Goal: Understand process/instructions: Learn how to perform a task or action

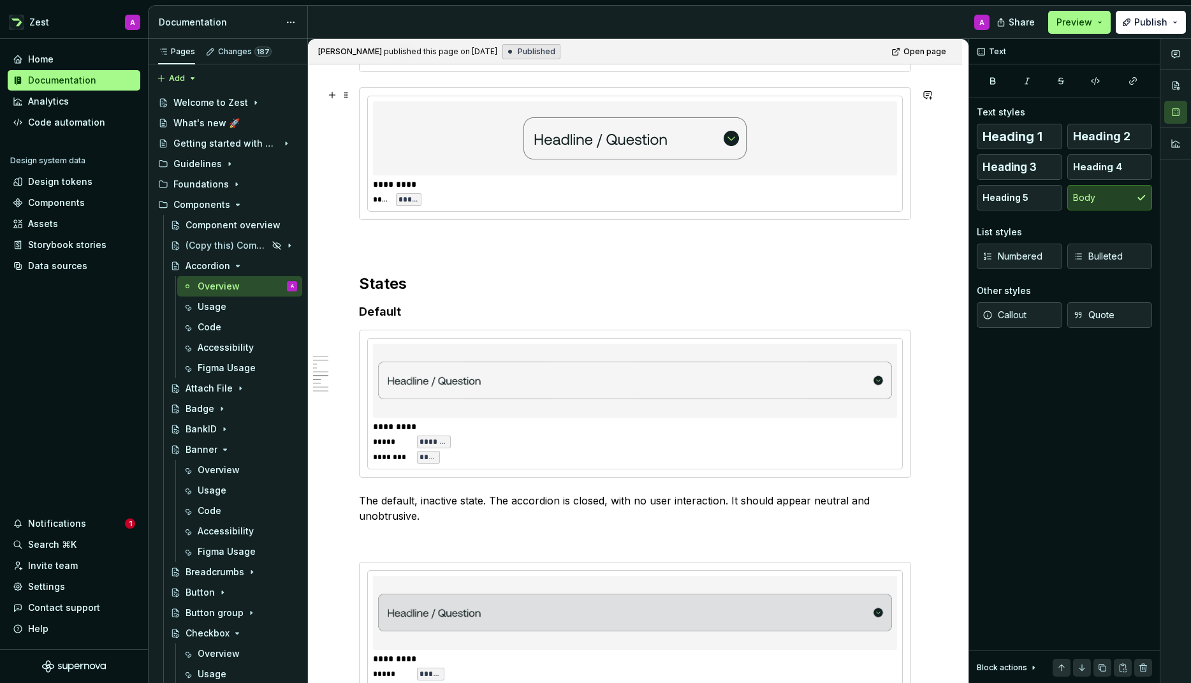
scroll to position [1294, 0]
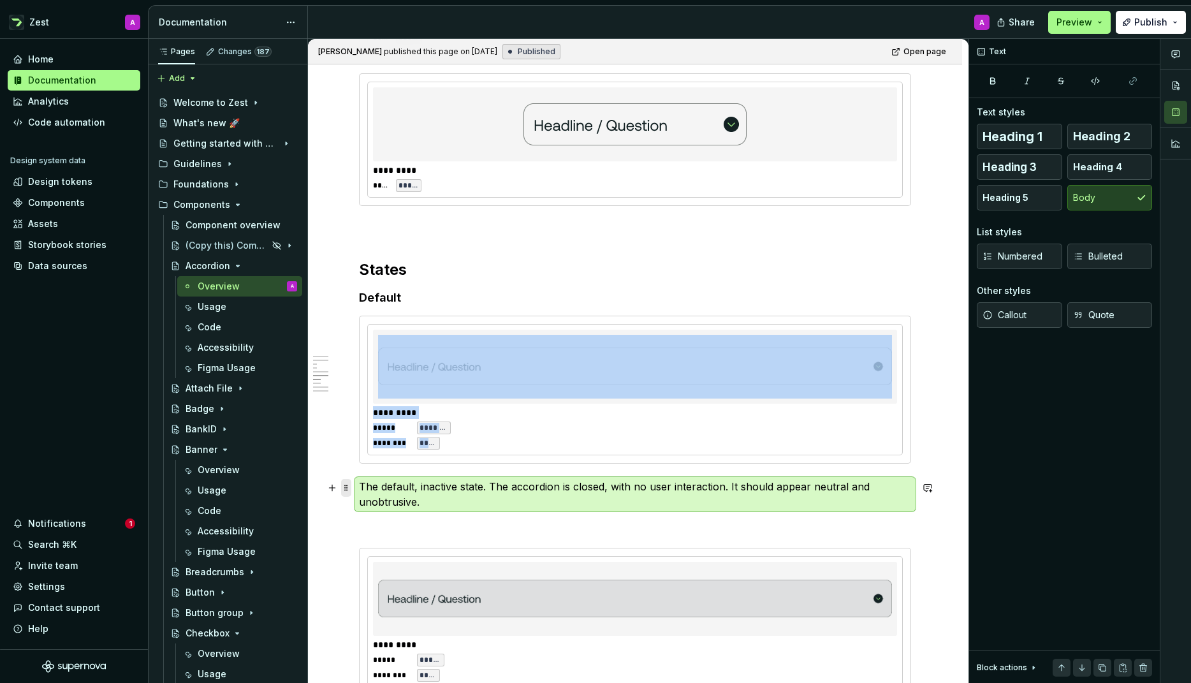
click at [346, 485] on span at bounding box center [346, 488] width 10 height 18
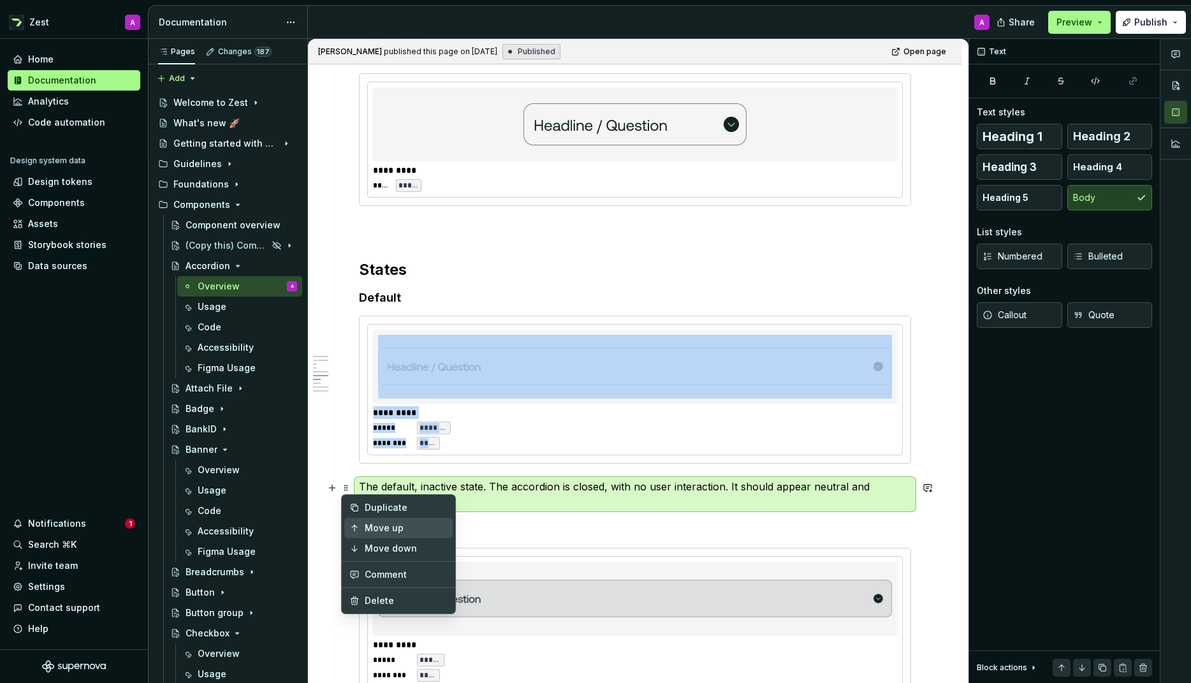
click at [354, 526] on icon at bounding box center [354, 528] width 5 height 6
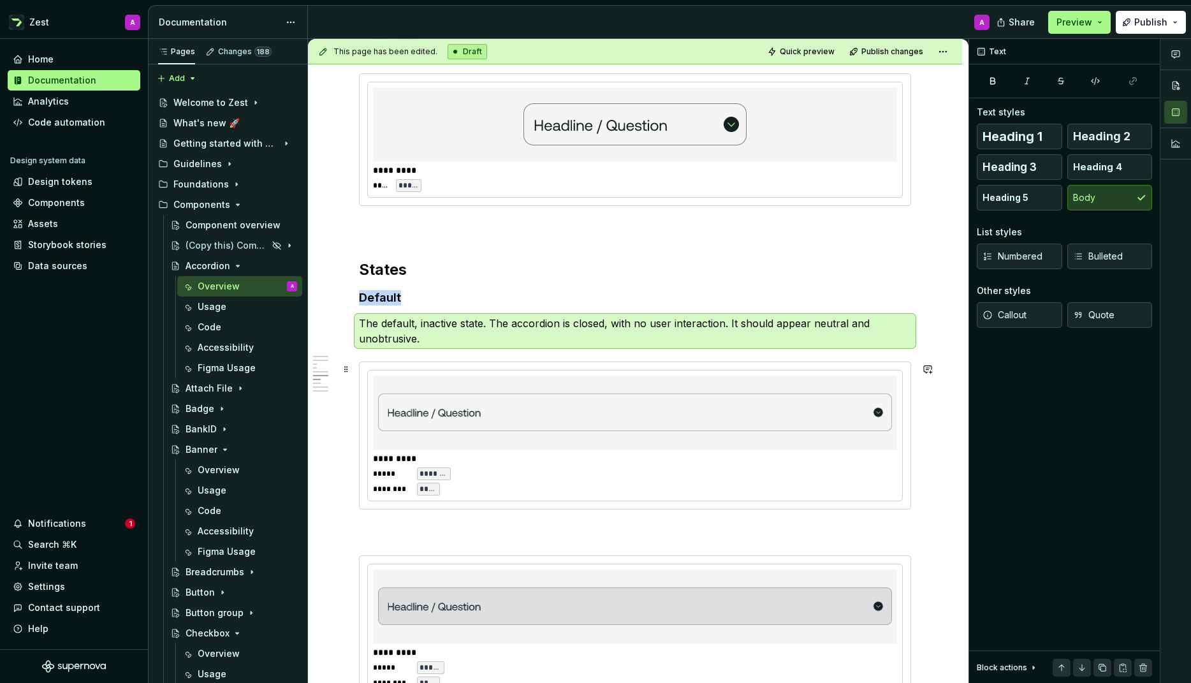
type textarea "*"
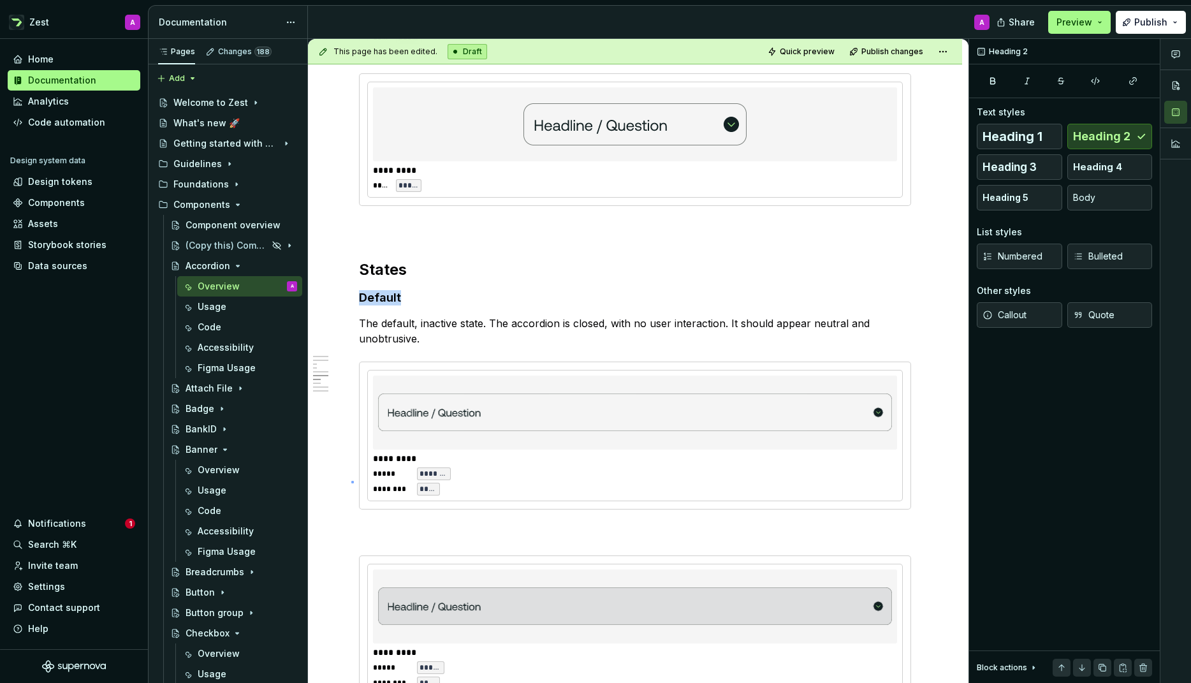
click at [351, 481] on div "This page has been edited. Draft Quick preview Publish changes Accordion Accord…" at bounding box center [638, 361] width 661 height 645
click at [379, 299] on h4 "Default" at bounding box center [635, 297] width 552 height 15
click at [342, 297] on span at bounding box center [346, 299] width 10 height 18
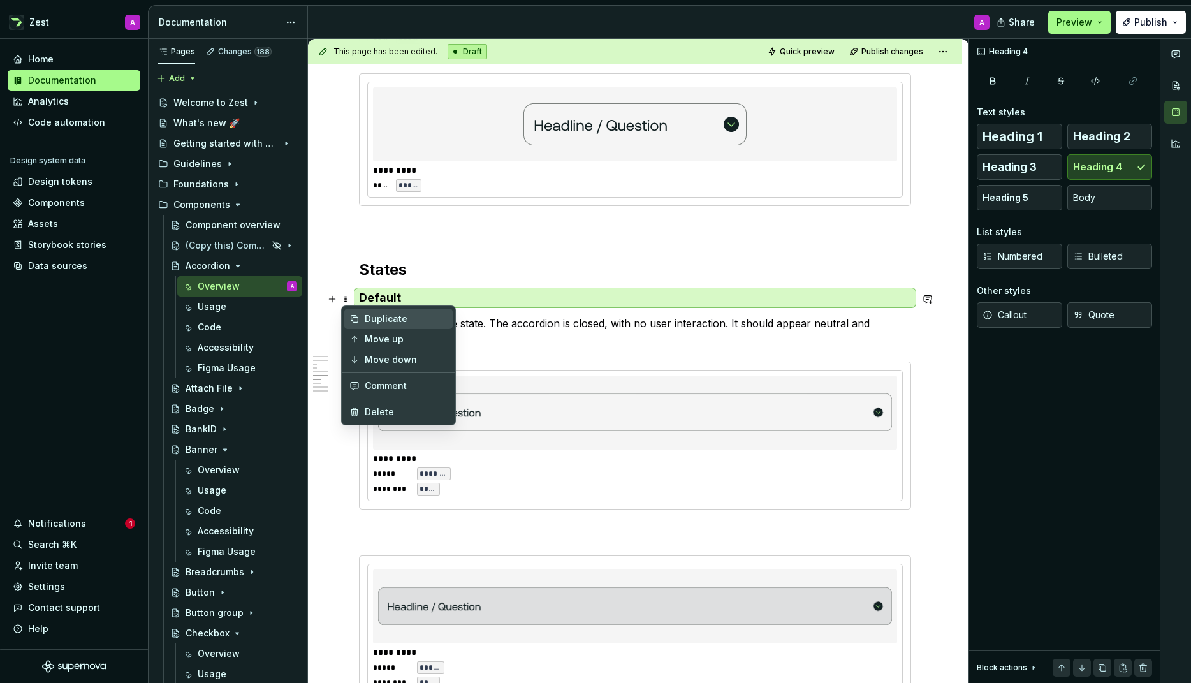
click at [383, 316] on div "Duplicate" at bounding box center [406, 318] width 83 height 13
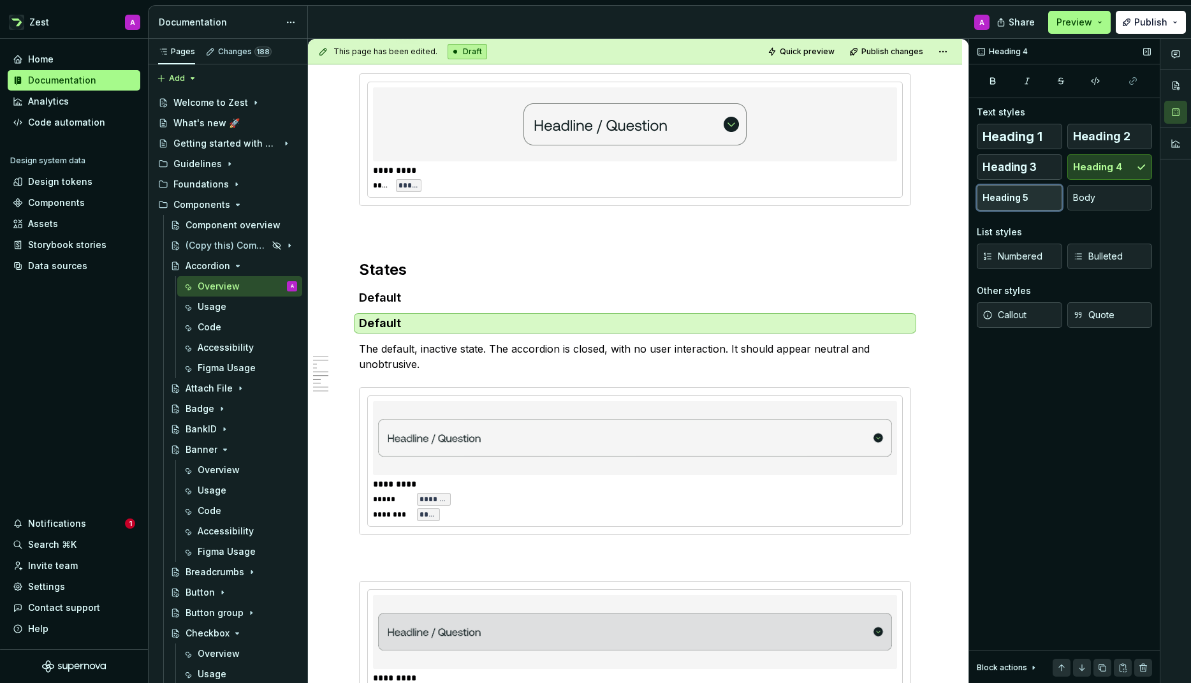
click at [1026, 194] on span "Heading 5" at bounding box center [1006, 197] width 46 height 13
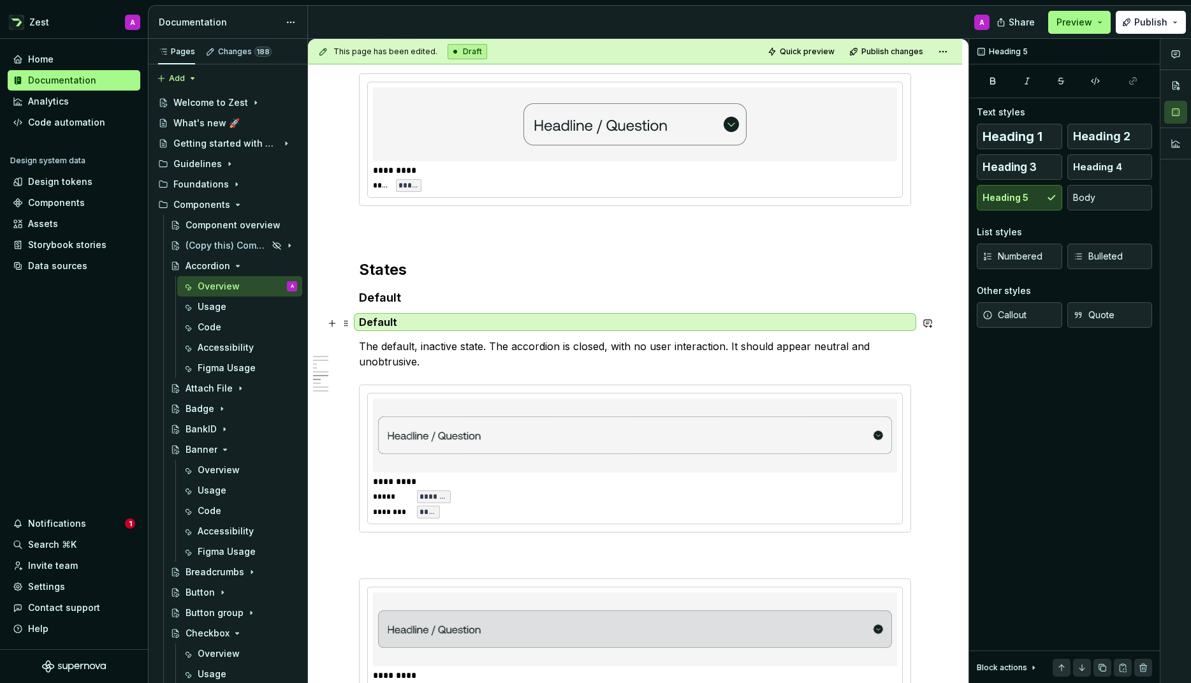
click at [377, 322] on h5 "Default" at bounding box center [635, 322] width 552 height 13
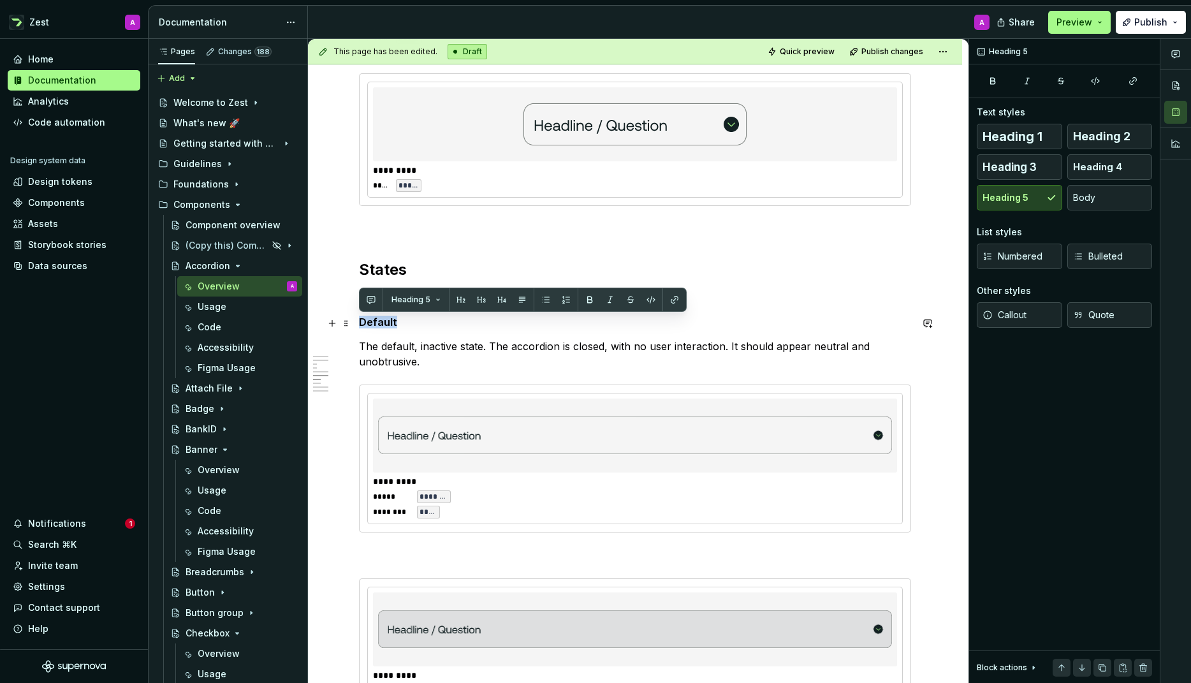
click at [377, 322] on h5 "Default" at bounding box center [635, 322] width 552 height 13
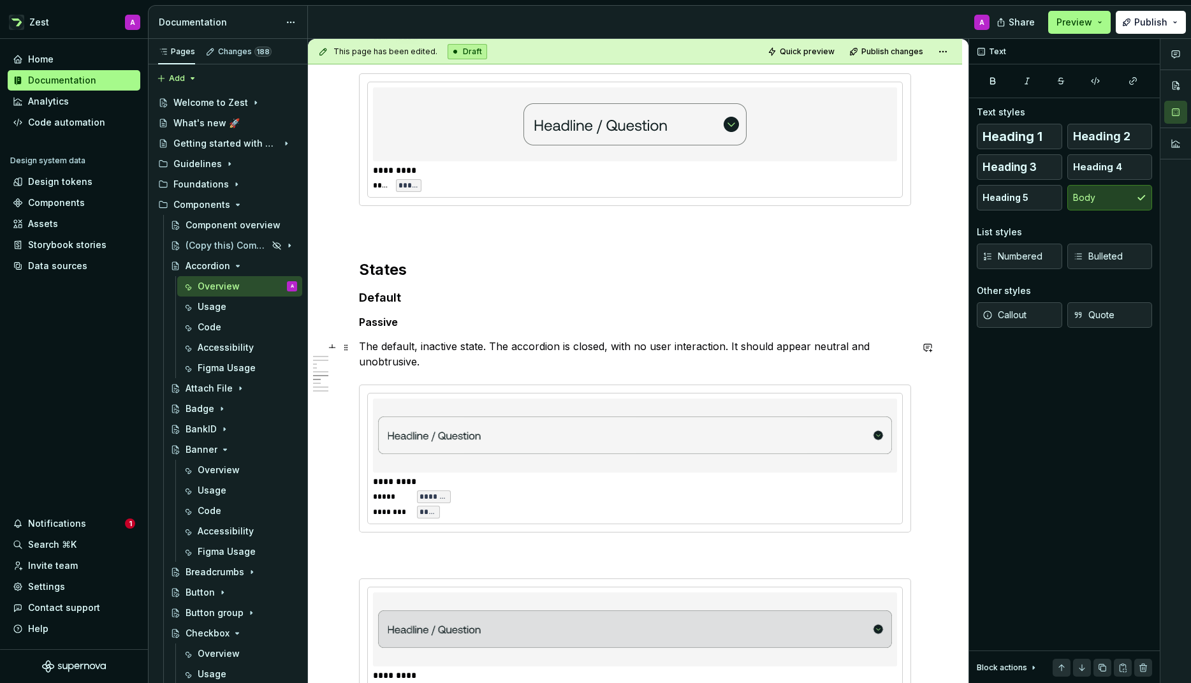
drag, startPoint x: 384, startPoint y: 356, endPoint x: 372, endPoint y: 356, distance: 12.1
click at [384, 356] on p "The default, inactive state. The accordion is closed, with no user interaction.…" at bounding box center [635, 354] width 552 height 31
click at [346, 322] on span at bounding box center [346, 323] width 10 height 18
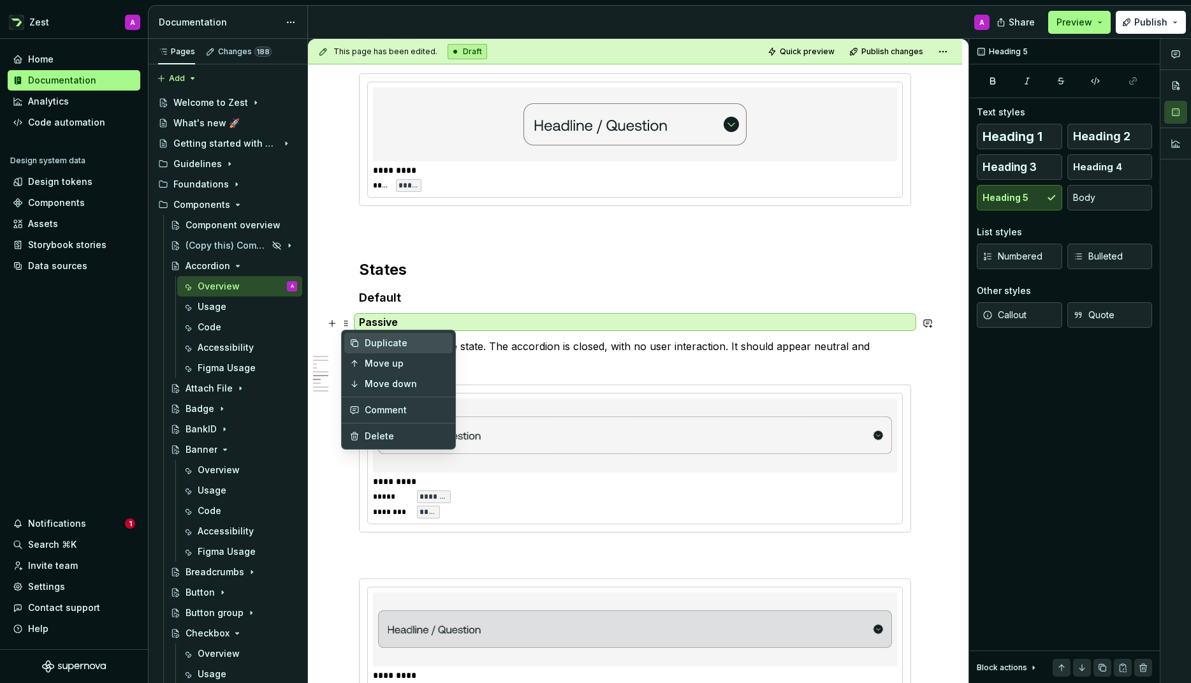
click at [365, 346] on div "Duplicate" at bounding box center [406, 343] width 83 height 13
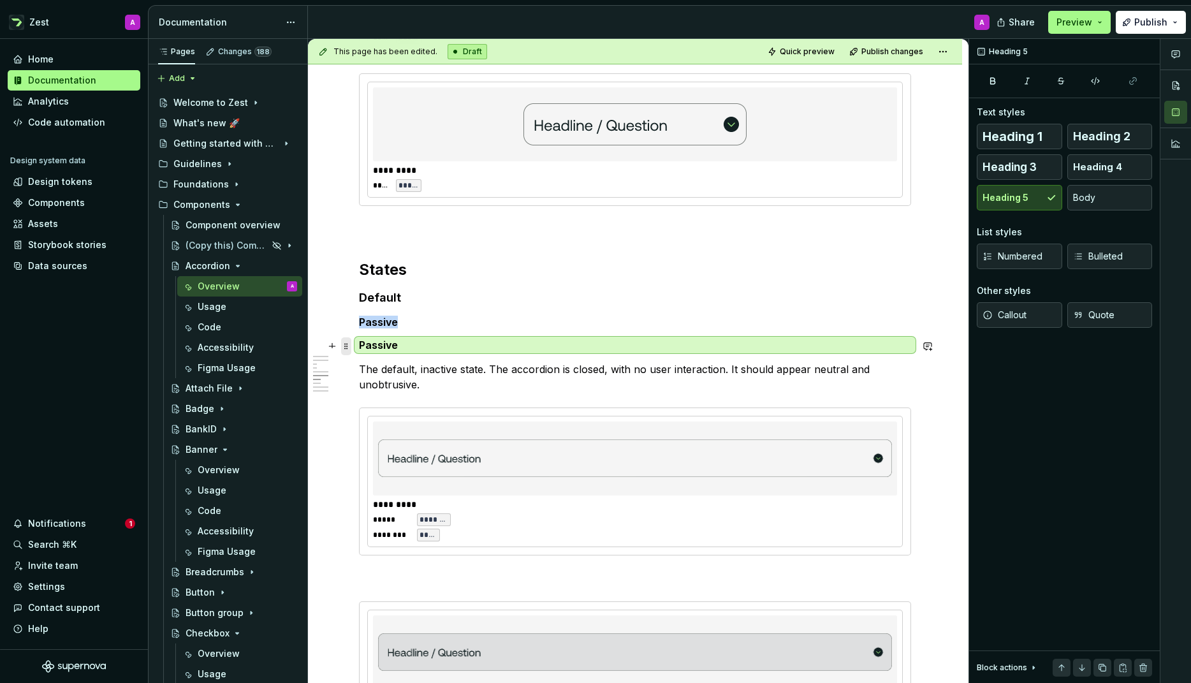
click at [347, 345] on span at bounding box center [346, 346] width 10 height 18
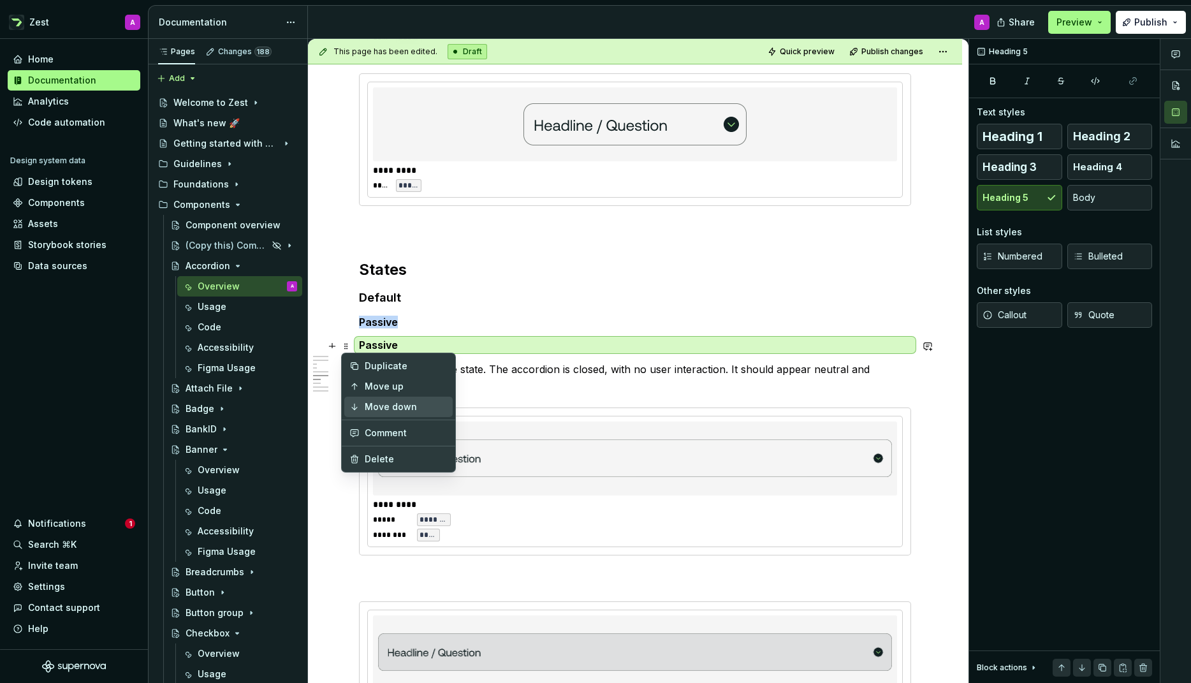
click at [367, 402] on div "Move down" at bounding box center [406, 406] width 83 height 13
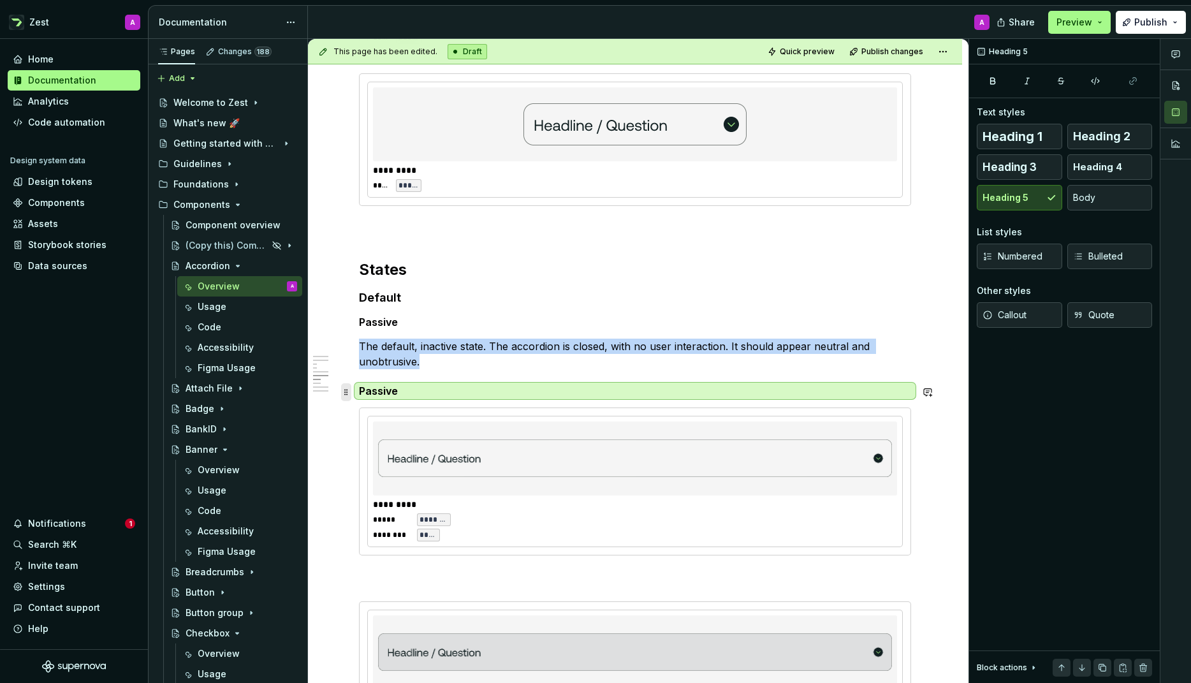
click at [346, 391] on span at bounding box center [346, 392] width 10 height 18
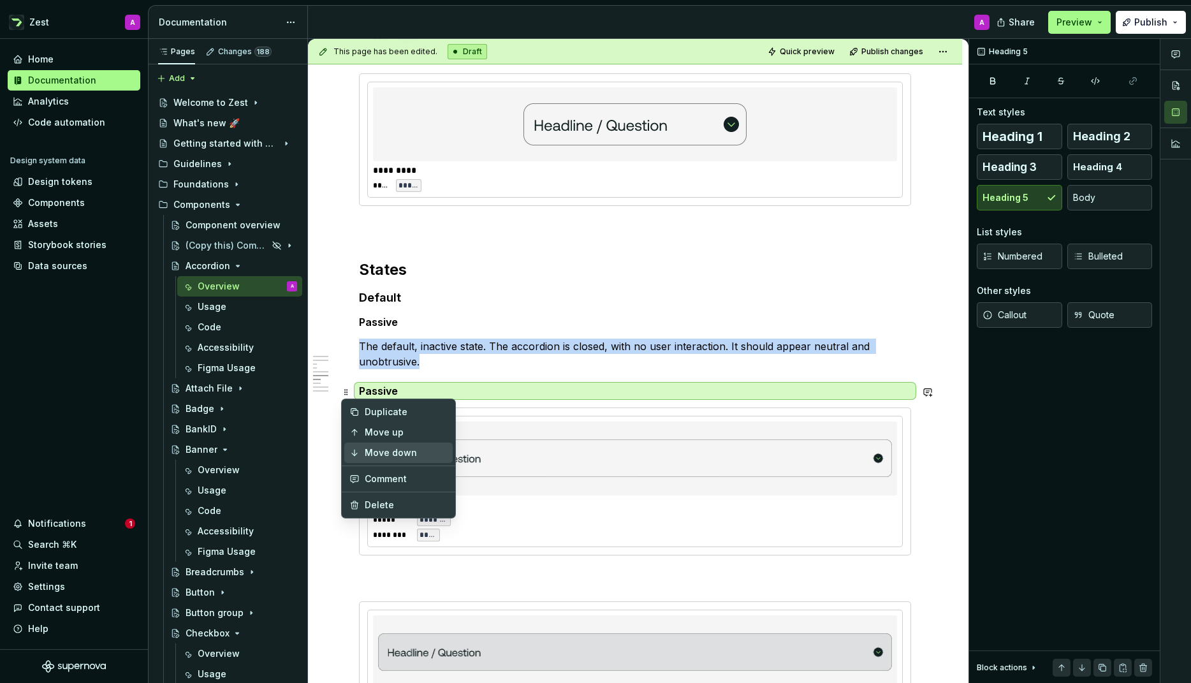
click at [366, 456] on div "Move down" at bounding box center [406, 452] width 83 height 13
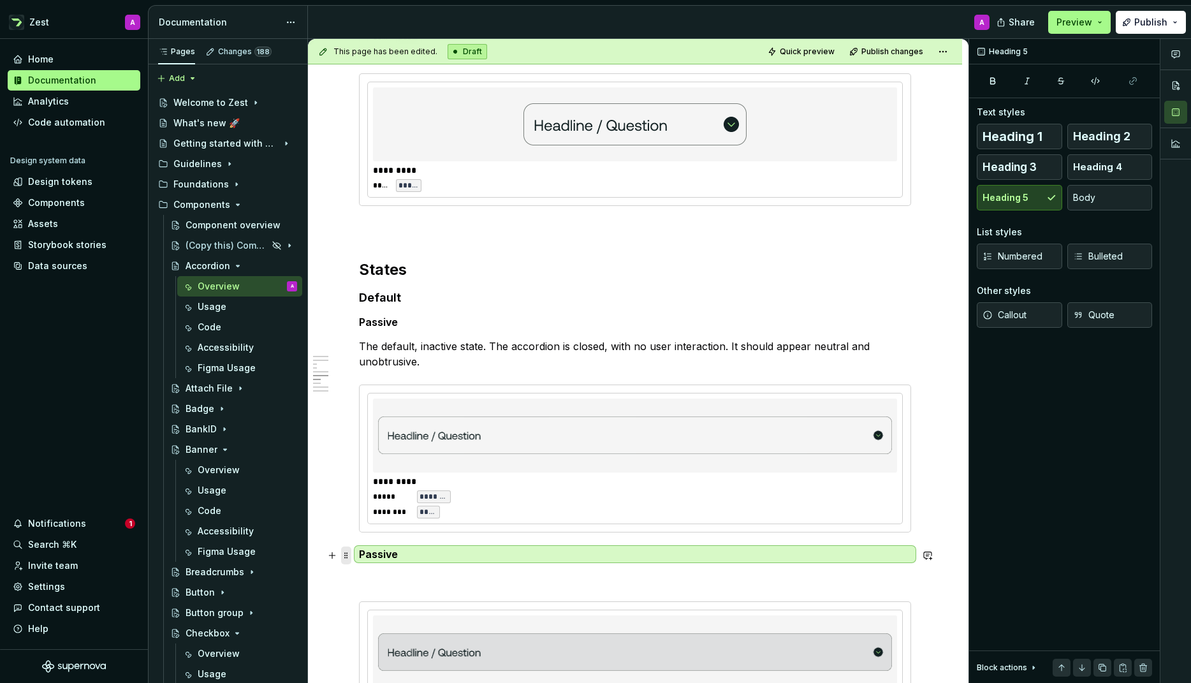
click at [348, 557] on span at bounding box center [346, 555] width 10 height 18
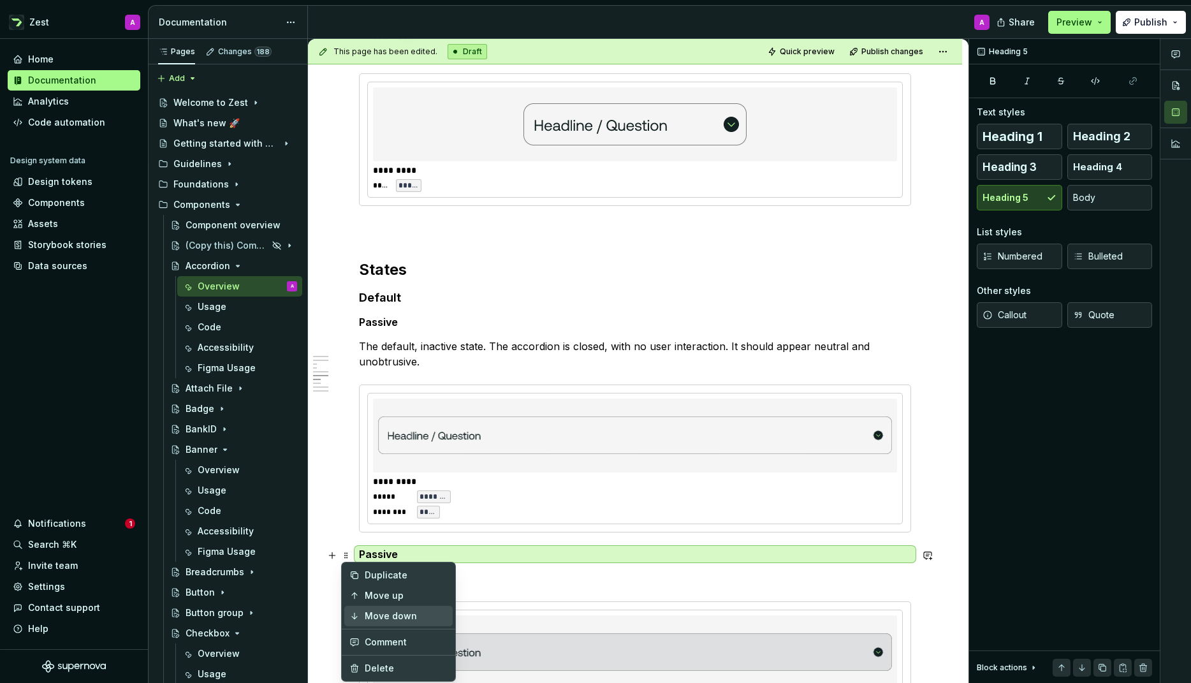
click at [379, 617] on div "Move down" at bounding box center [406, 616] width 83 height 13
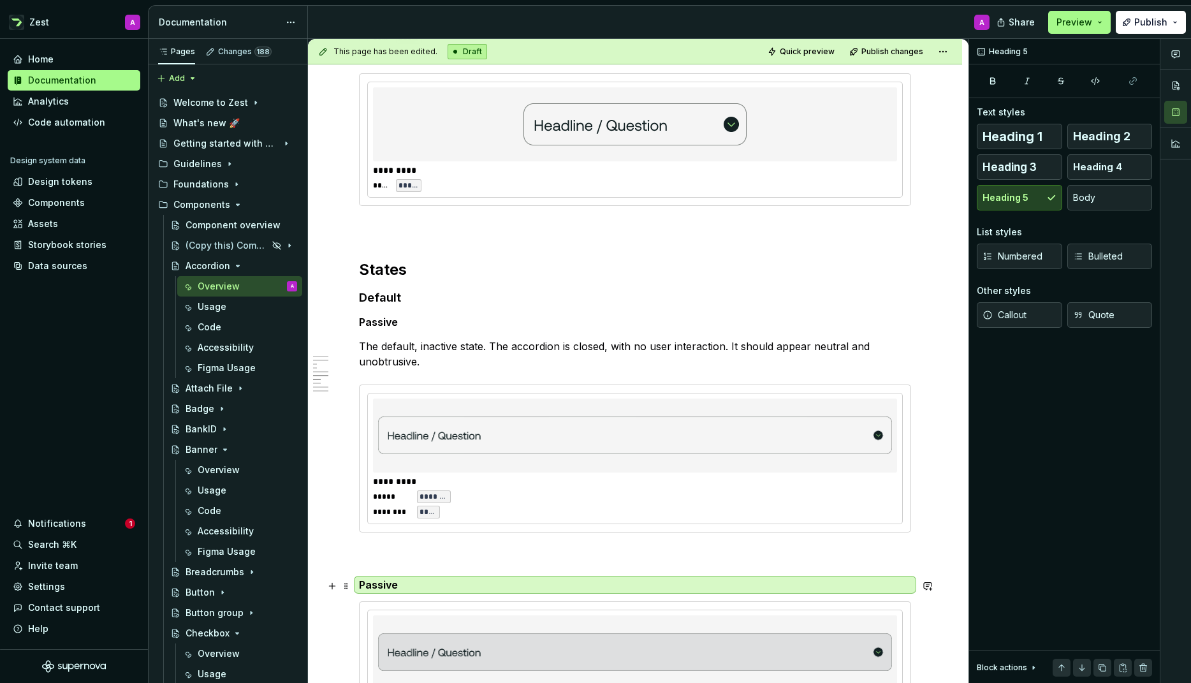
click at [380, 587] on h5 "Passive" at bounding box center [635, 584] width 552 height 13
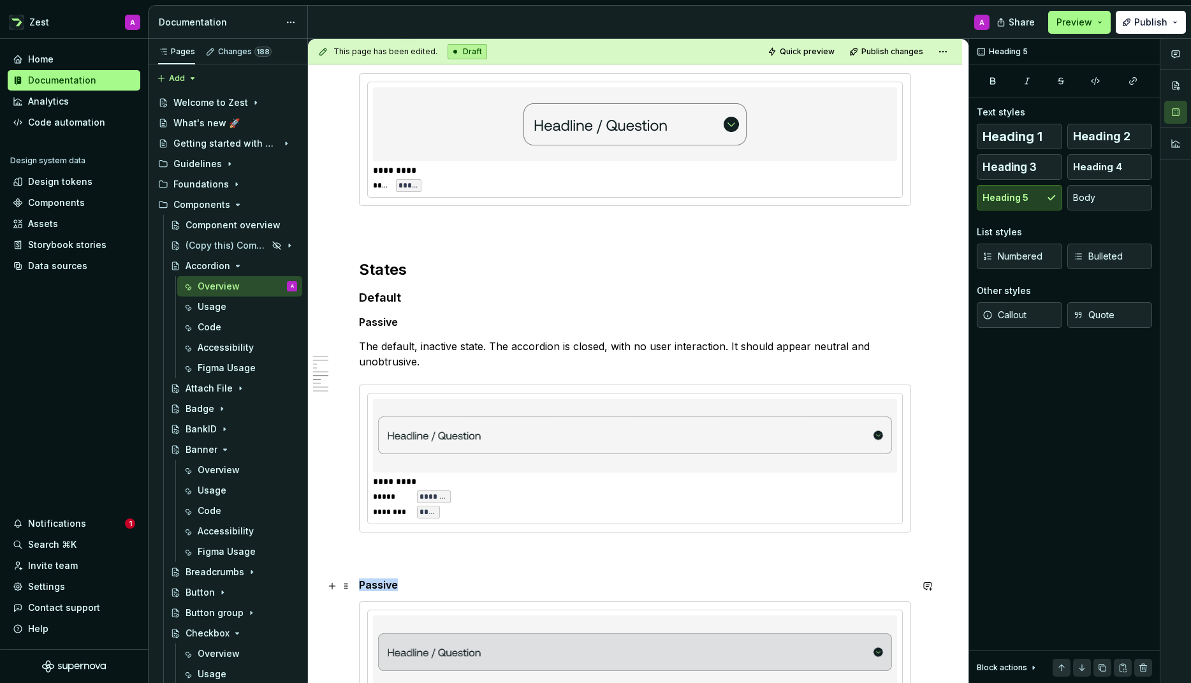
click at [380, 587] on h5 "Passive" at bounding box center [635, 584] width 552 height 13
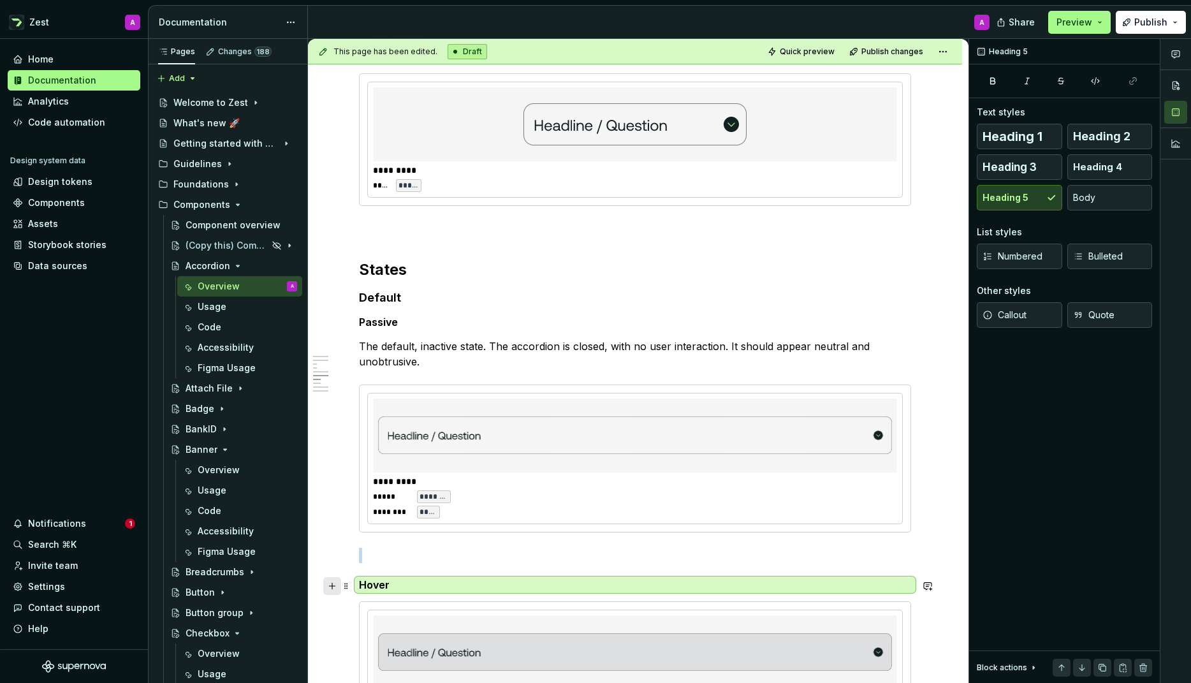
drag, startPoint x: 333, startPoint y: 587, endPoint x: 326, endPoint y: 584, distance: 7.5
click at [333, 587] on button "button" at bounding box center [332, 586] width 18 height 18
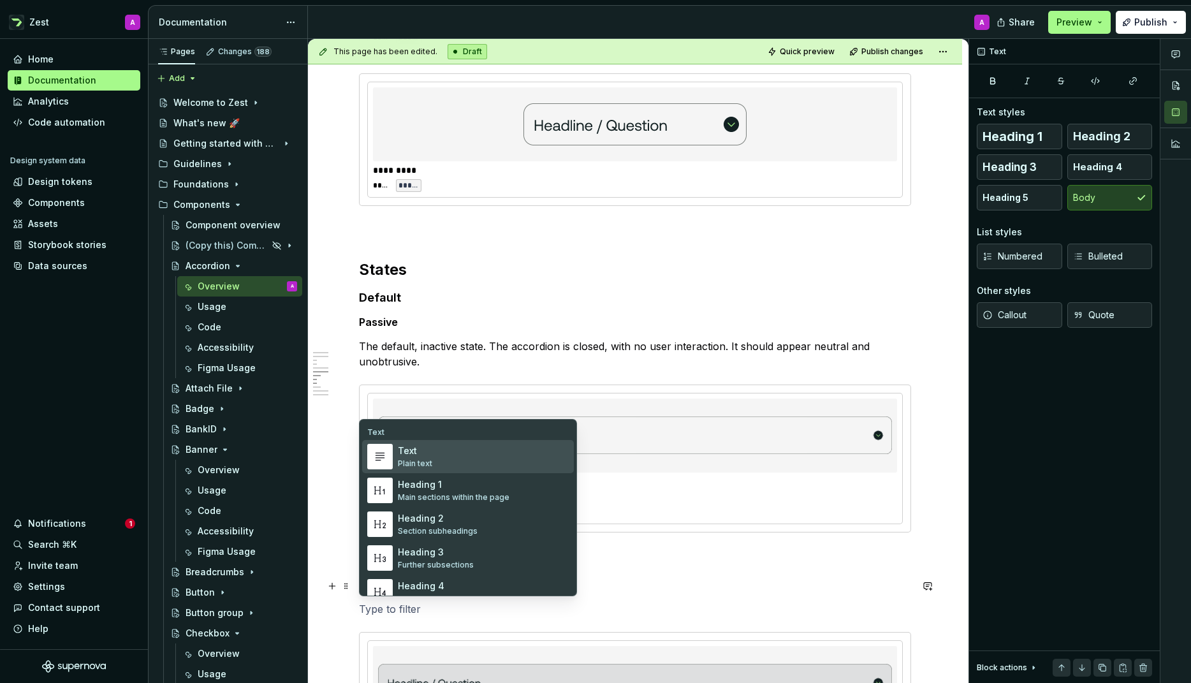
click at [499, 275] on h2 "States" at bounding box center [635, 270] width 552 height 20
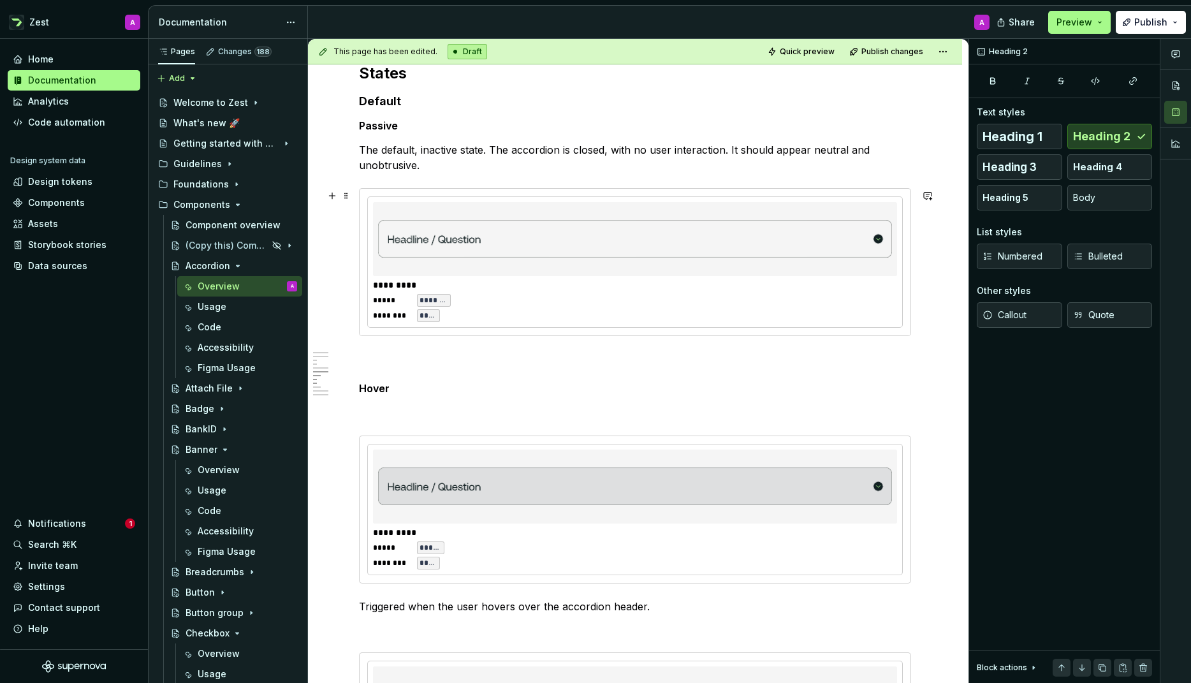
scroll to position [1549, 0]
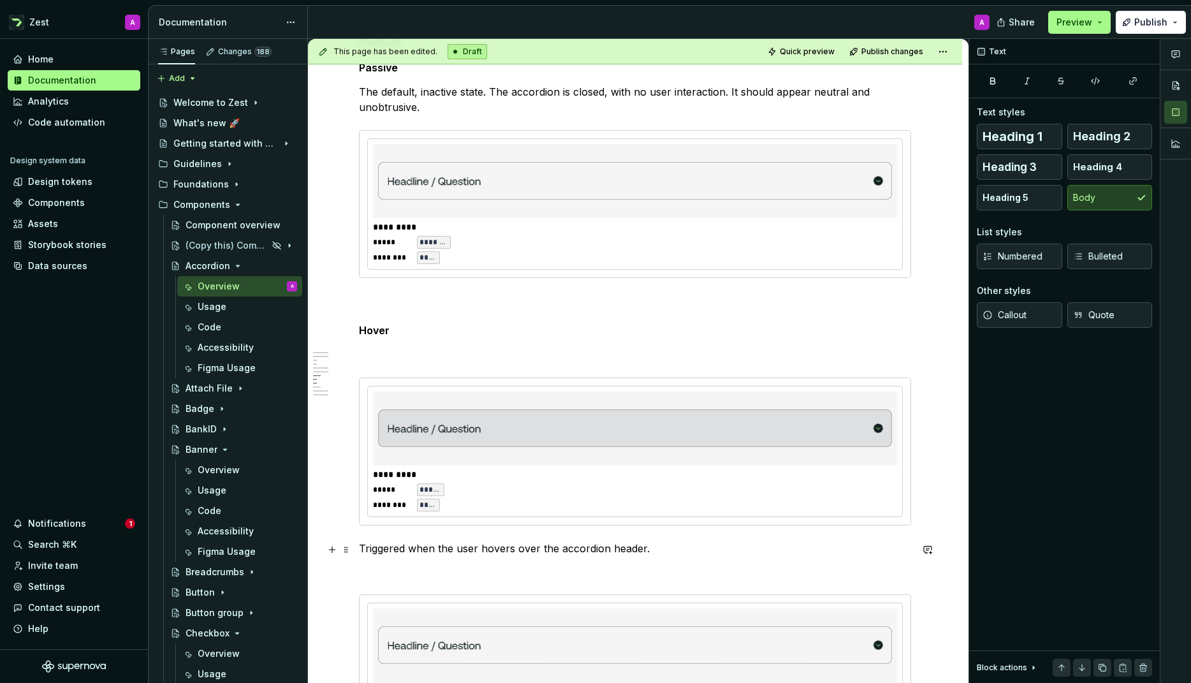
click at [520, 549] on p "Triggered when the user hovers over the accordion header." at bounding box center [635, 548] width 552 height 15
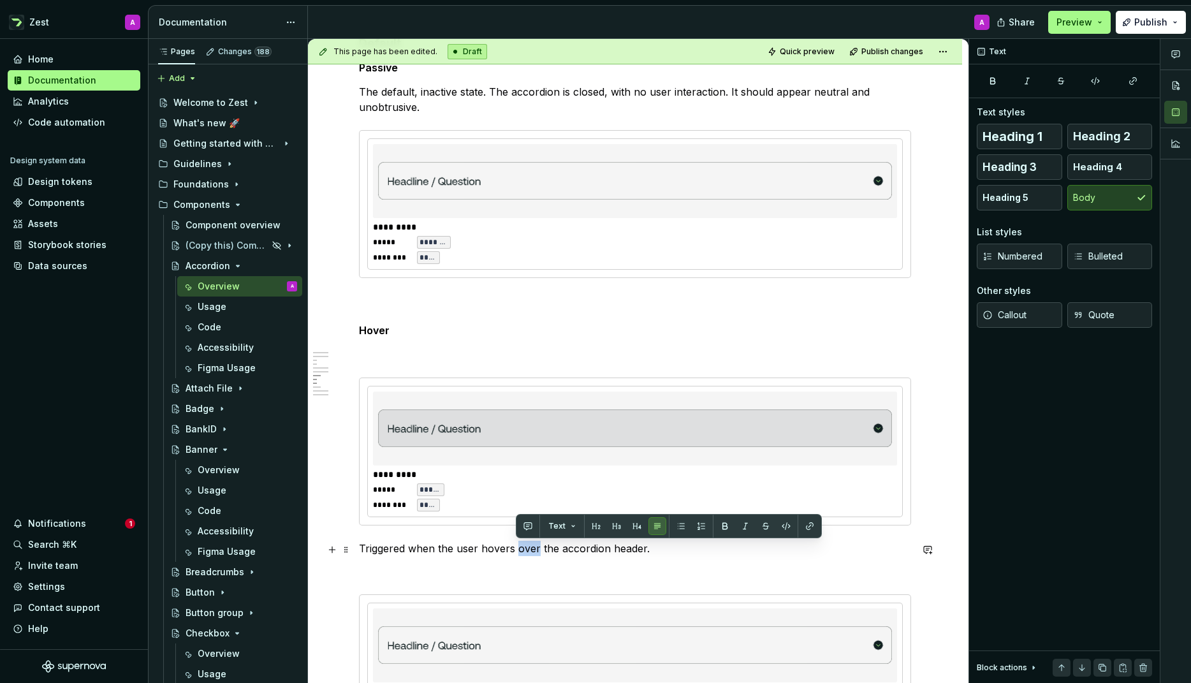
click at [519, 549] on p "Triggered when the user hovers over the accordion header." at bounding box center [635, 548] width 552 height 15
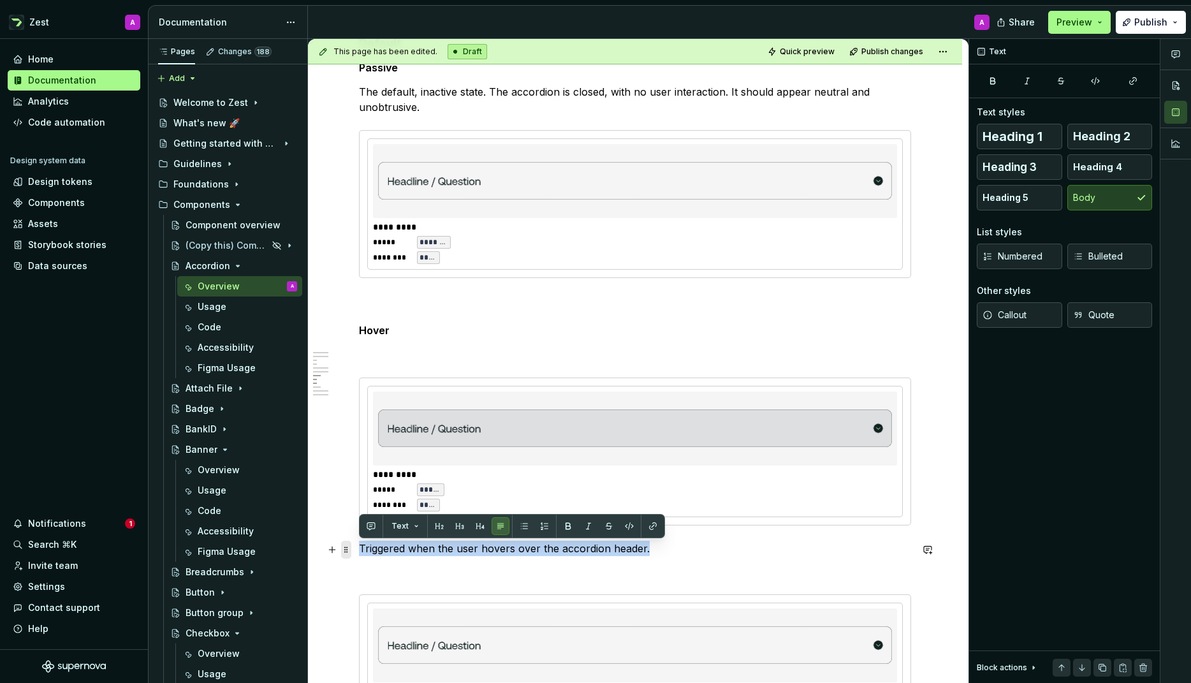
click at [347, 548] on span at bounding box center [346, 550] width 10 height 18
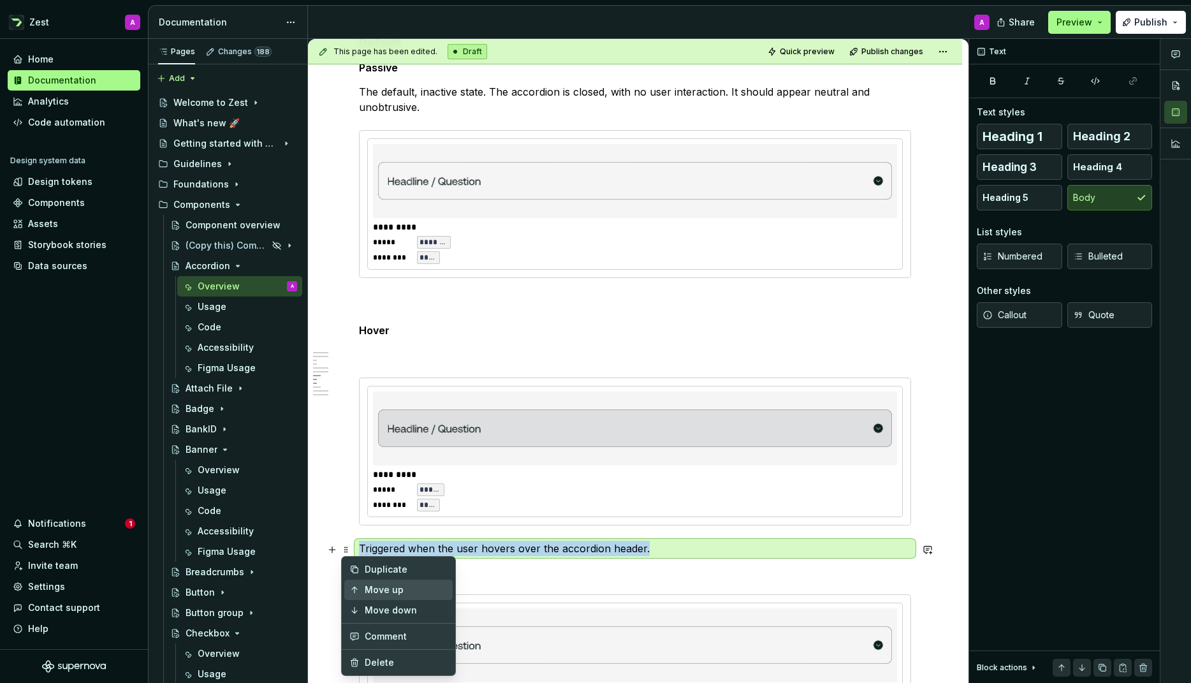
click at [370, 589] on div "Move up" at bounding box center [406, 589] width 83 height 13
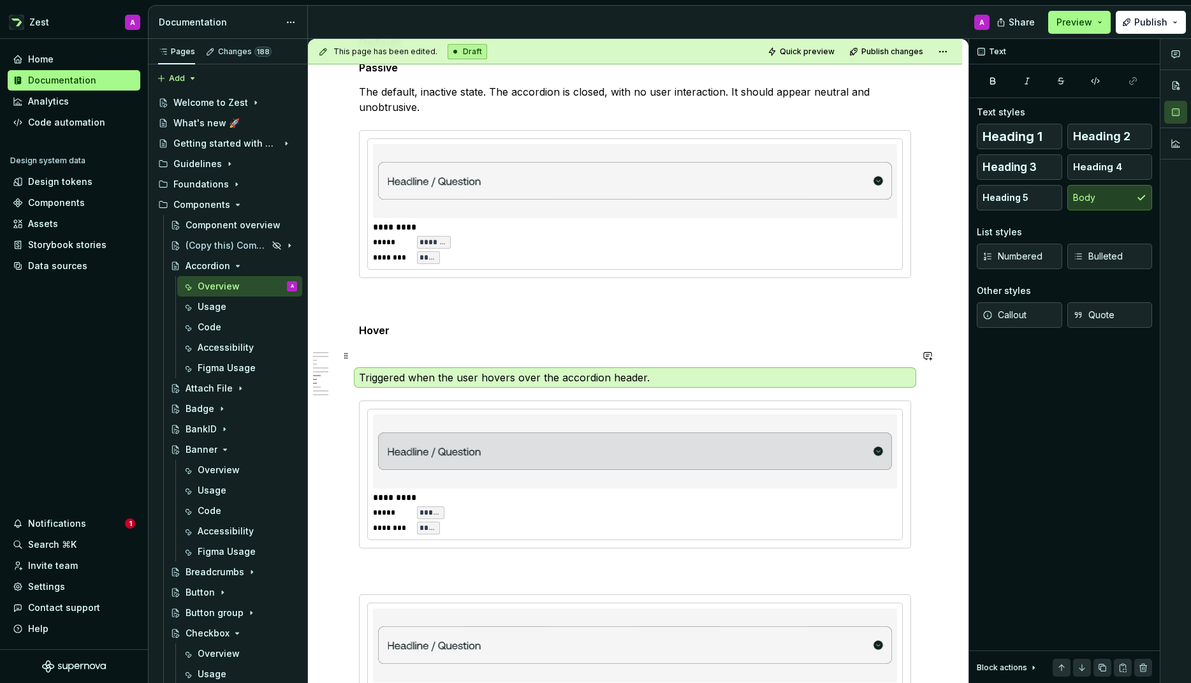
click at [370, 356] on p at bounding box center [635, 354] width 552 height 15
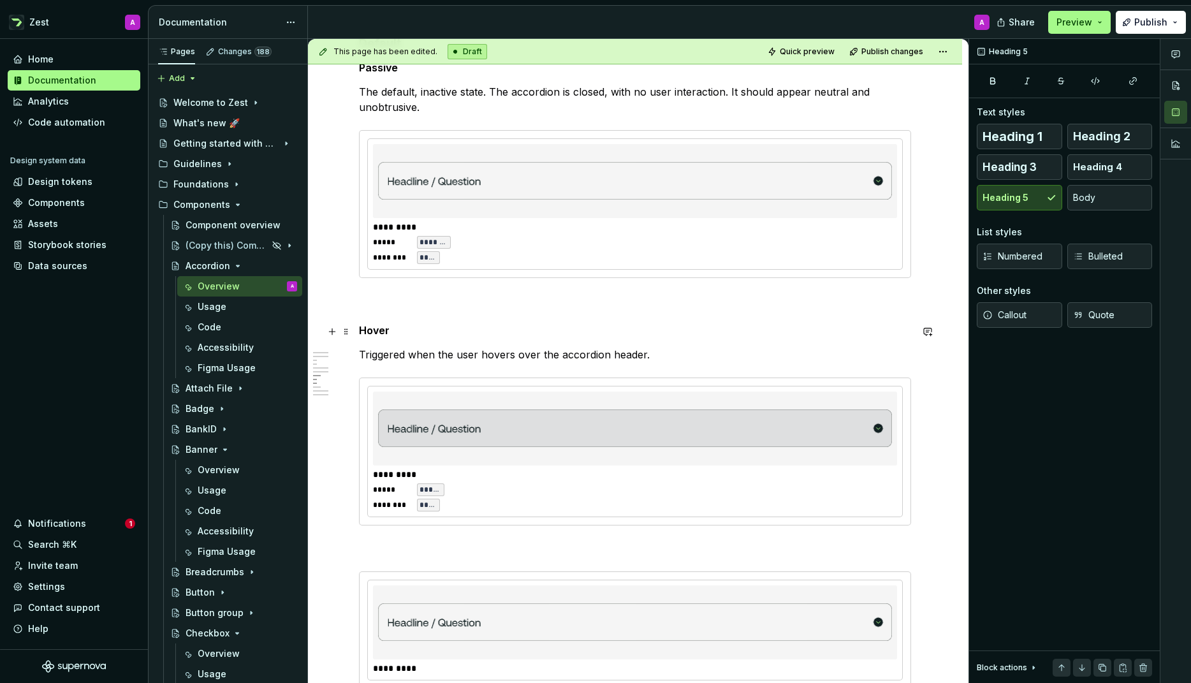
click at [432, 328] on h5 "Hover" at bounding box center [635, 330] width 552 height 13
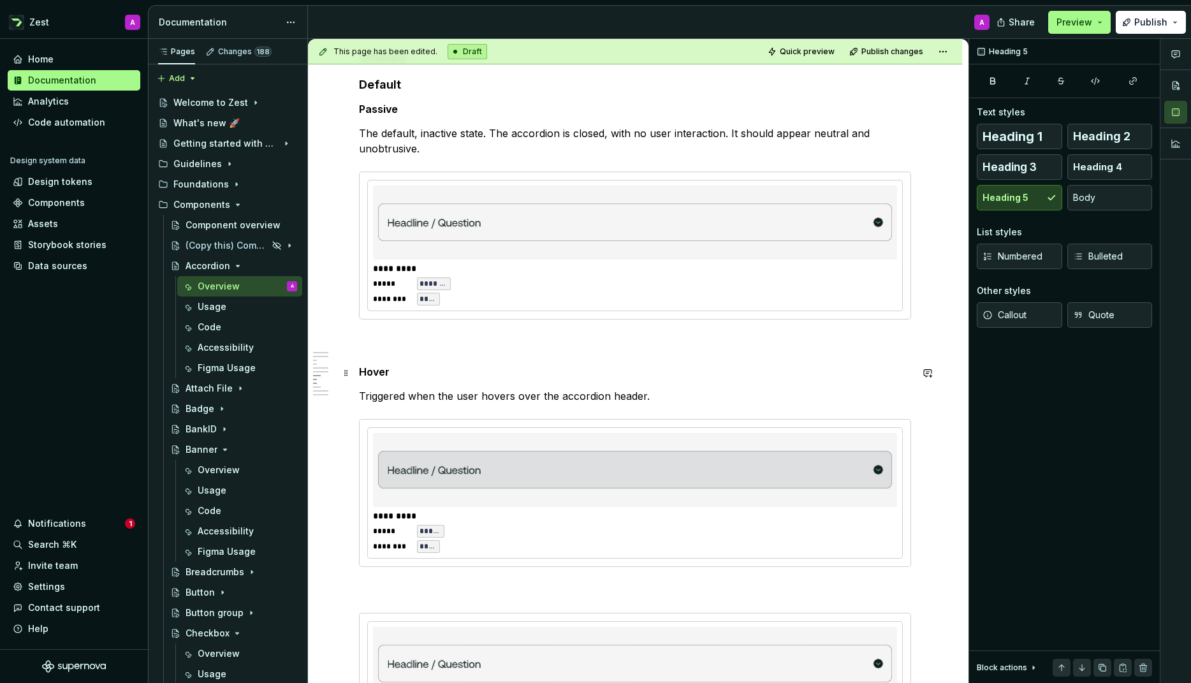
scroll to position [1548, 0]
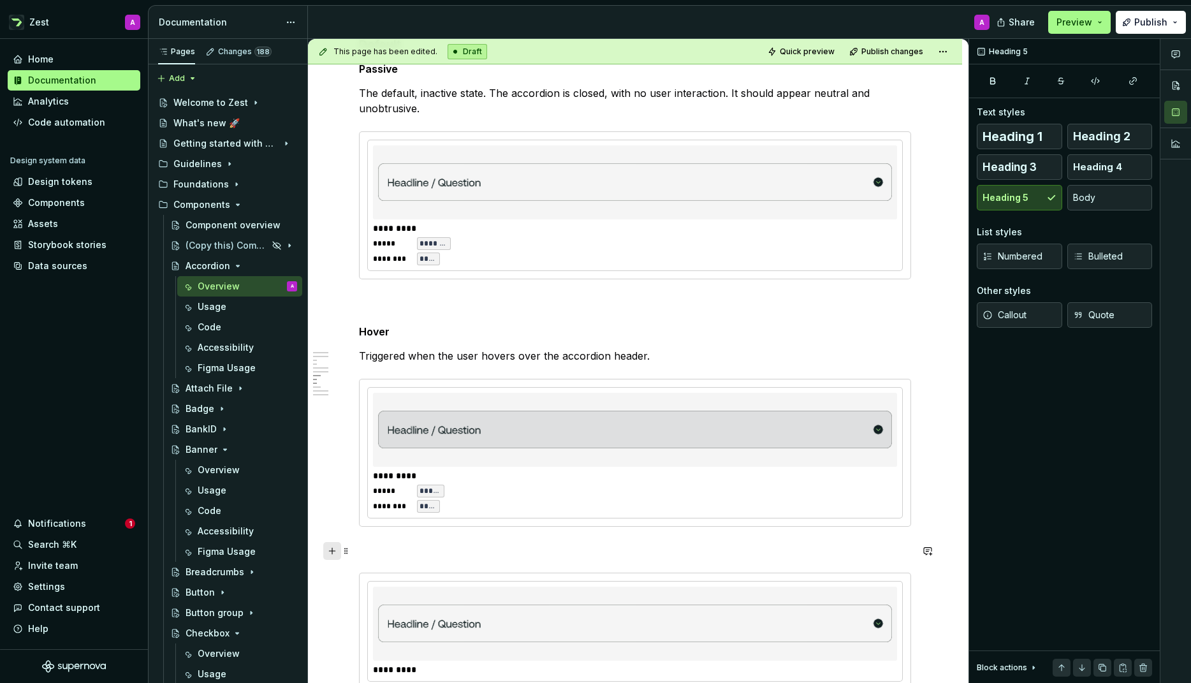
click at [333, 548] on button "button" at bounding box center [332, 551] width 18 height 18
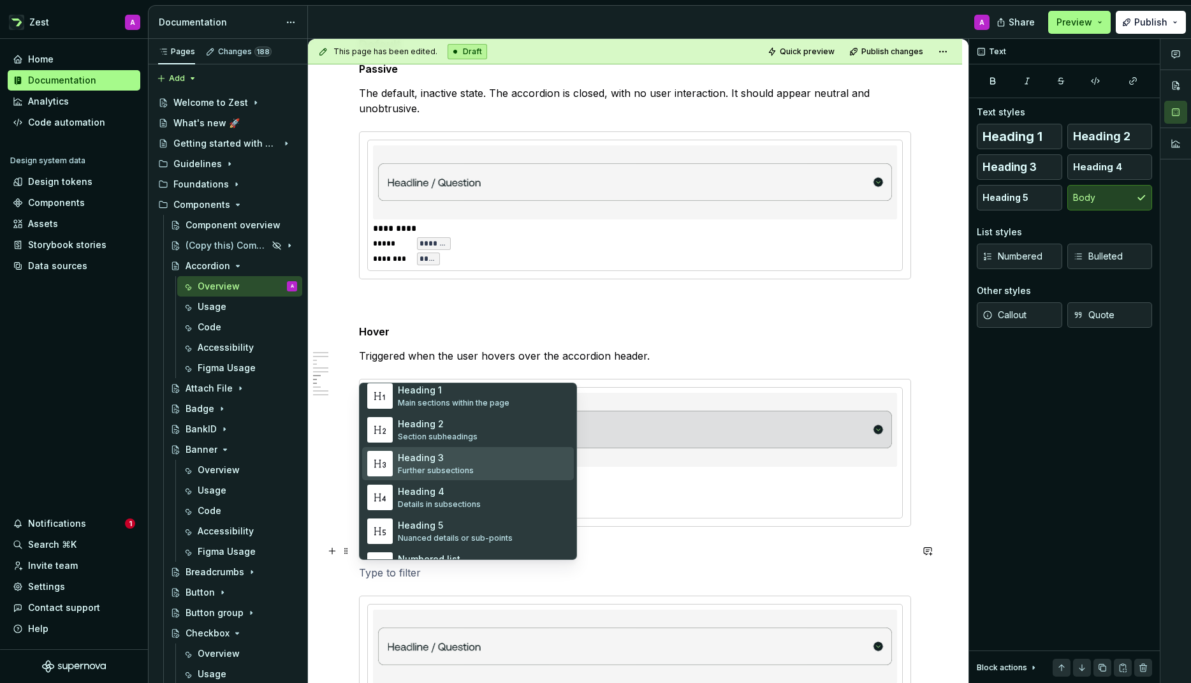
scroll to position [62, 0]
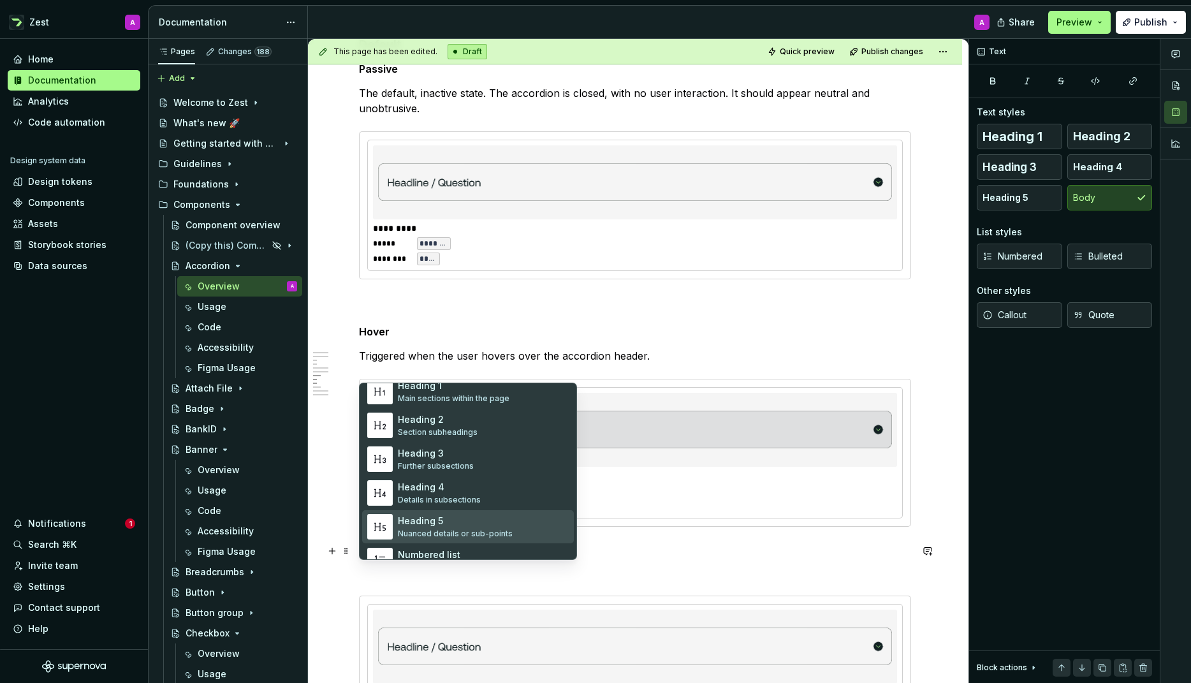
click at [419, 514] on div "Heading 5 Nuanced details or sub-points" at bounding box center [483, 527] width 171 height 26
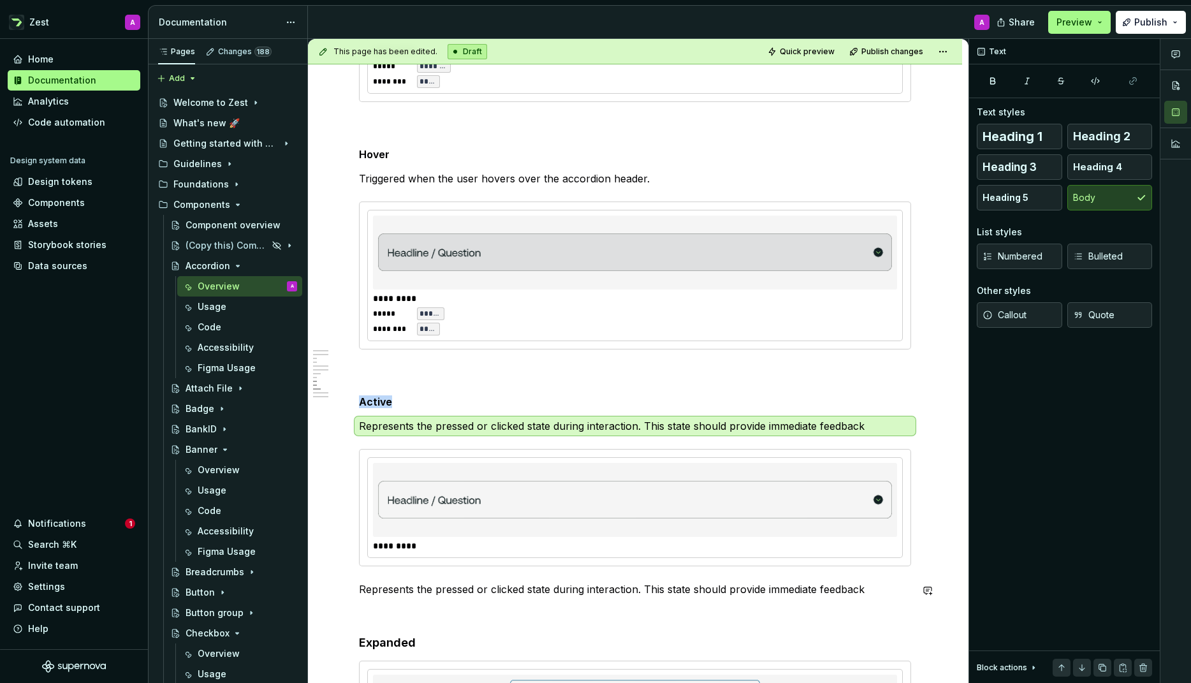
scroll to position [1735, 0]
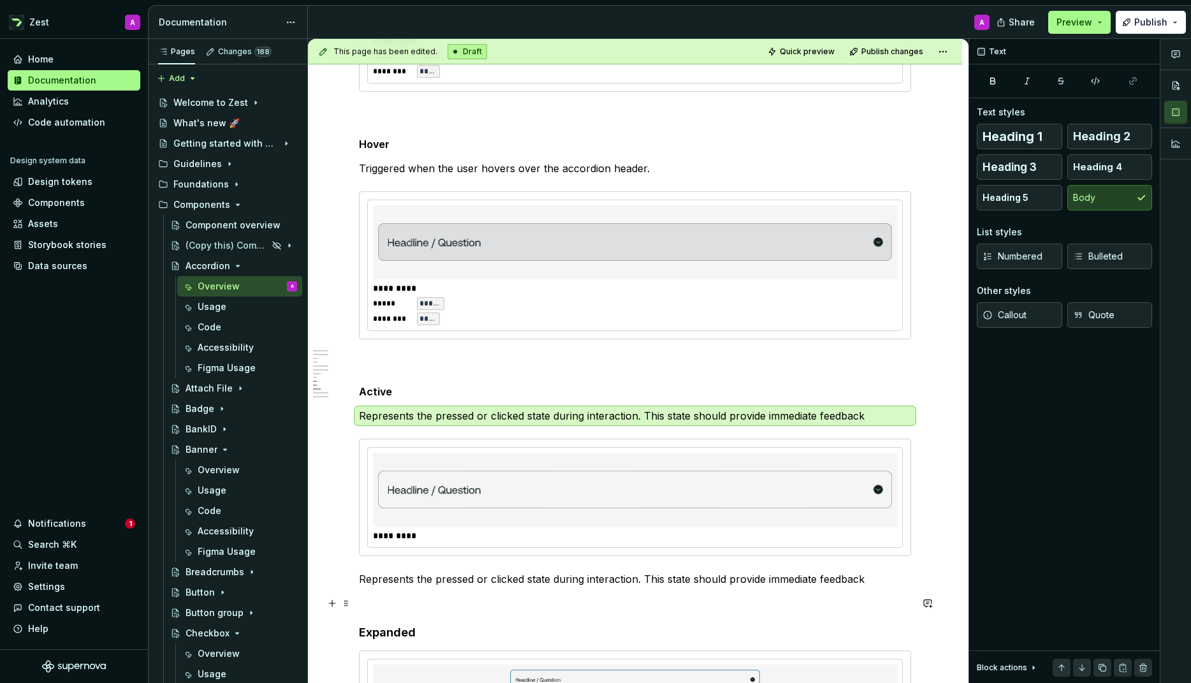
click at [372, 602] on p at bounding box center [635, 601] width 552 height 15
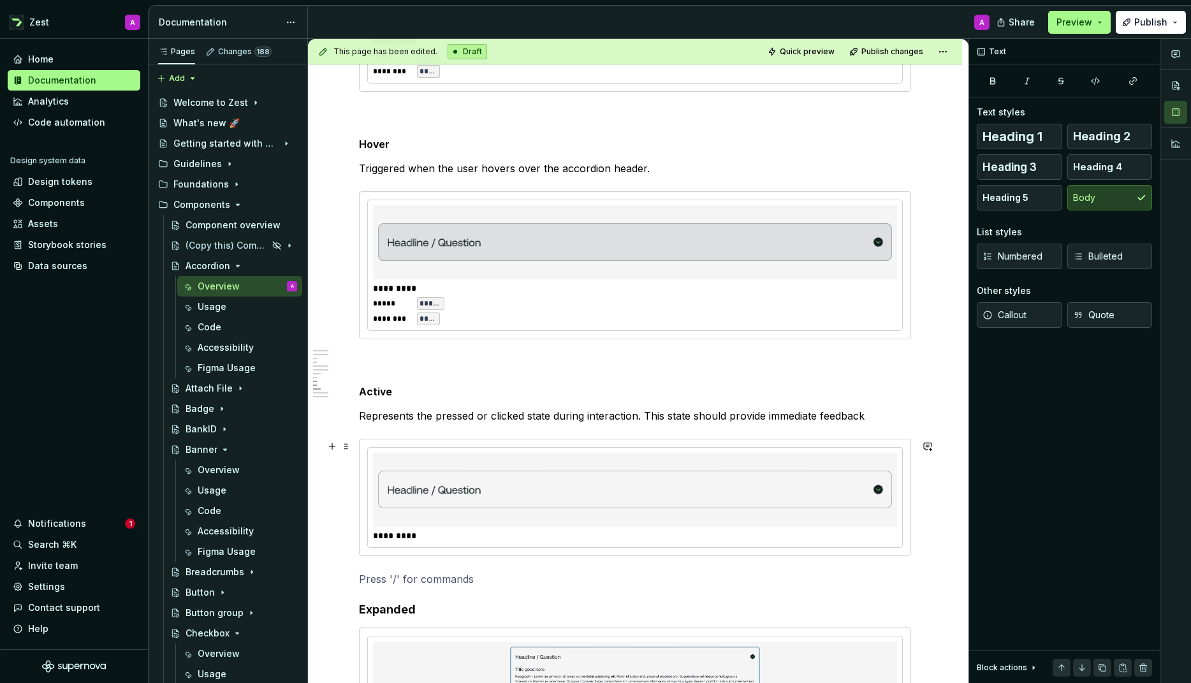
click at [380, 498] on img at bounding box center [635, 490] width 514 height 64
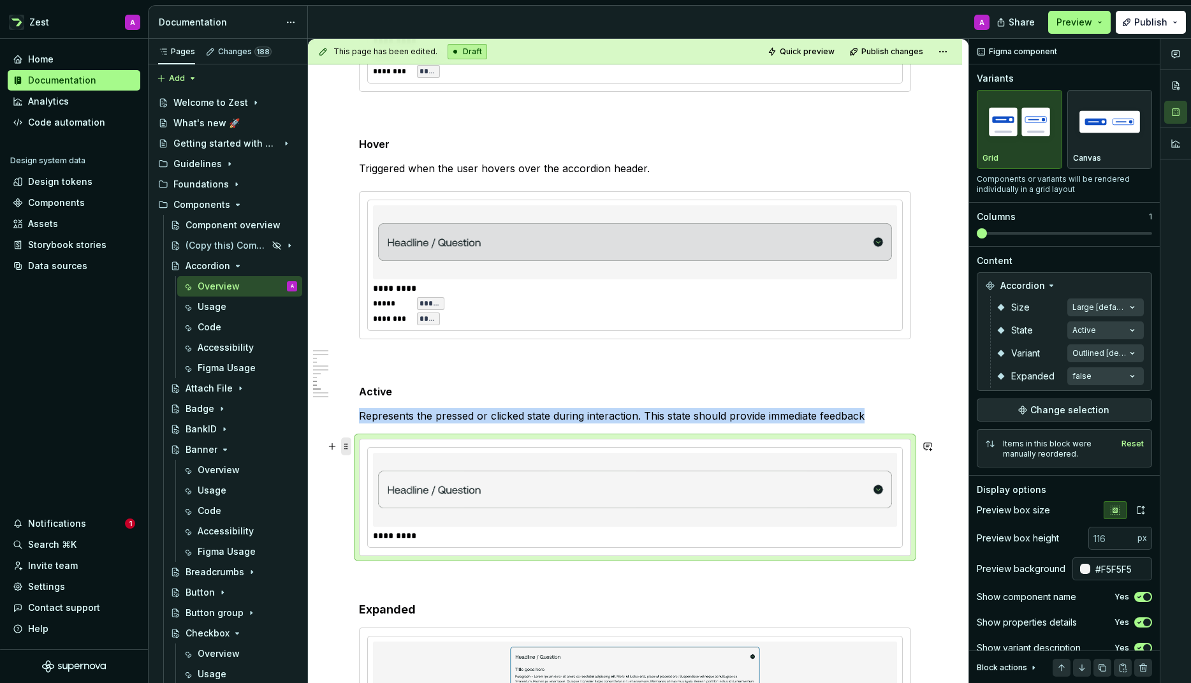
click at [347, 443] on span at bounding box center [346, 446] width 10 height 18
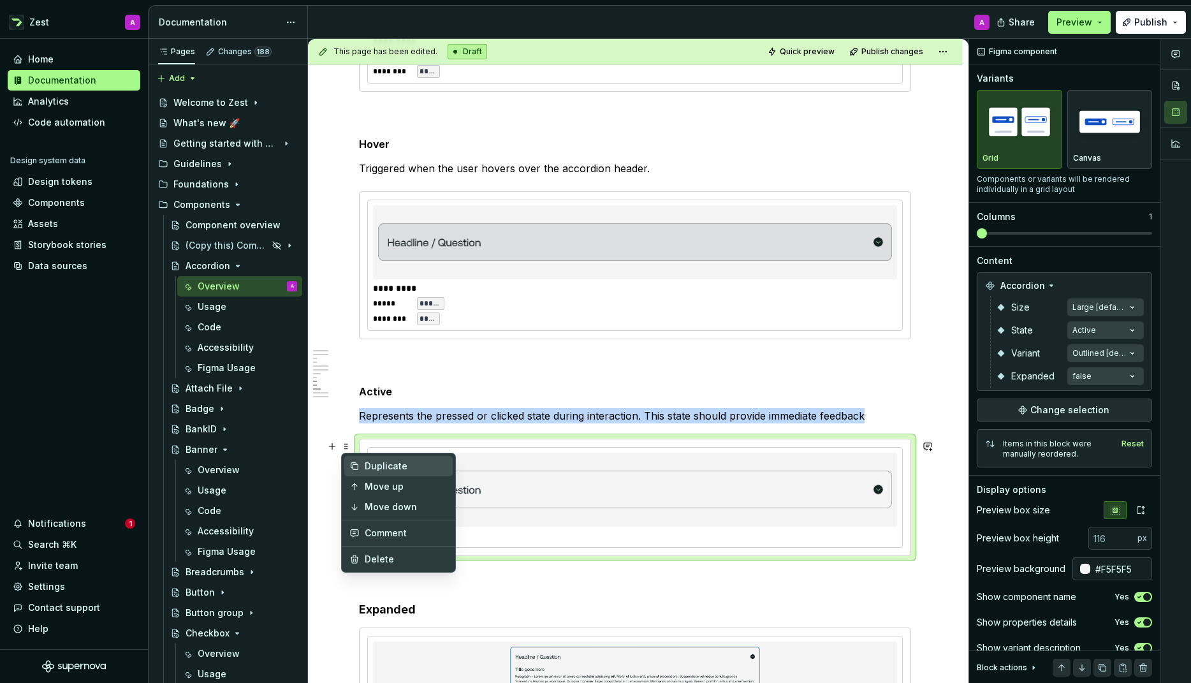
click at [368, 462] on div "Duplicate" at bounding box center [406, 466] width 83 height 13
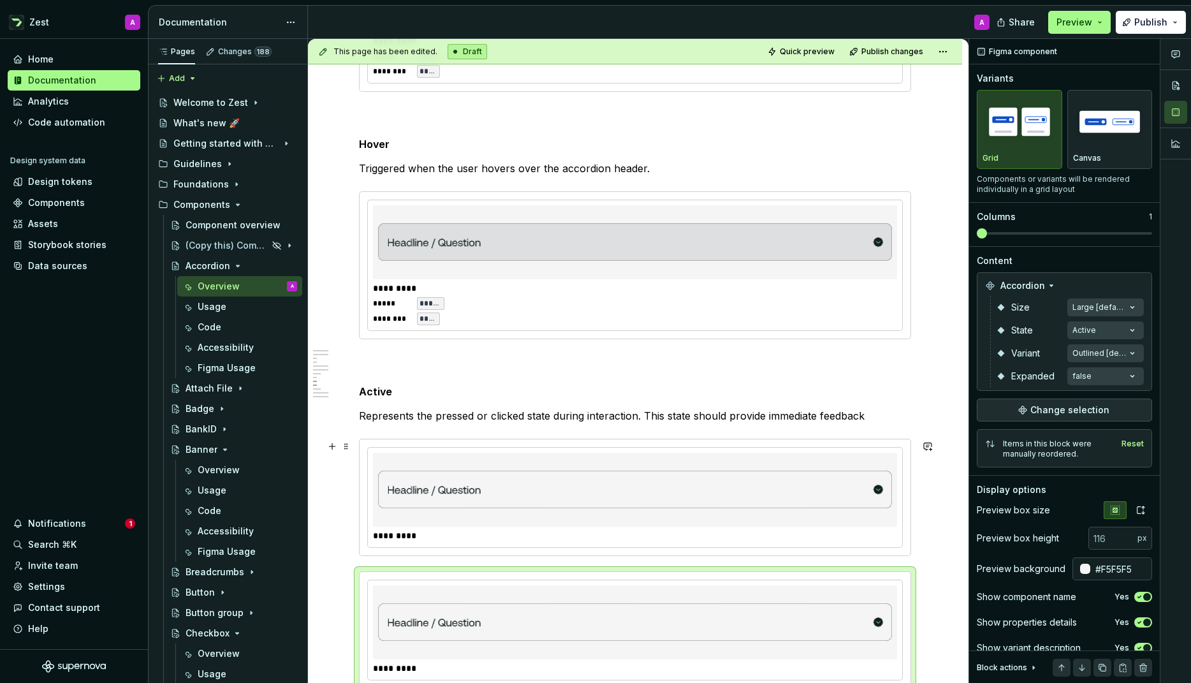
scroll to position [1742, 0]
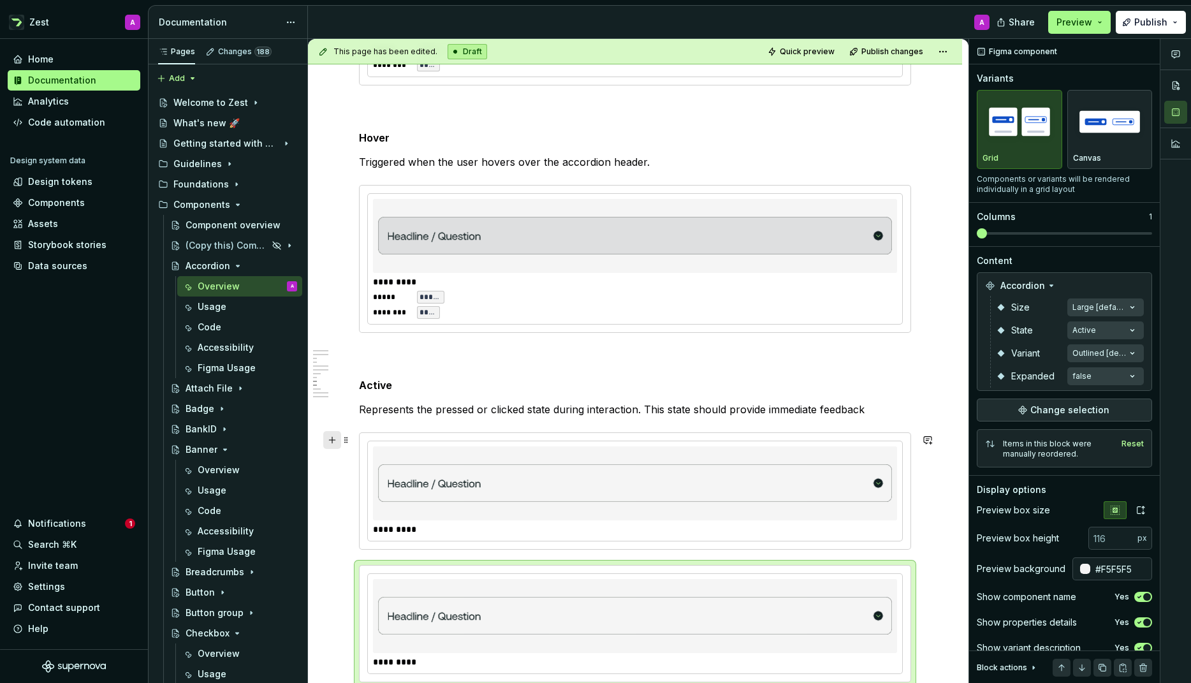
click at [332, 442] on button "button" at bounding box center [332, 440] width 18 height 18
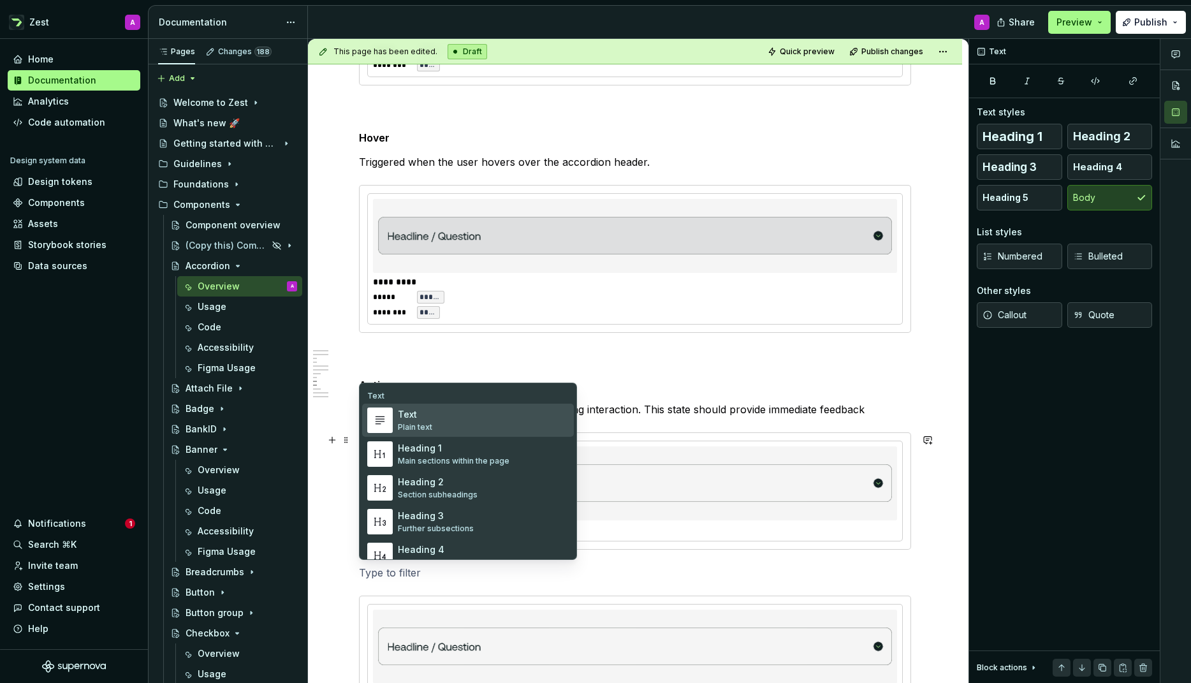
click at [411, 430] on div "Plain text" at bounding box center [415, 427] width 34 height 10
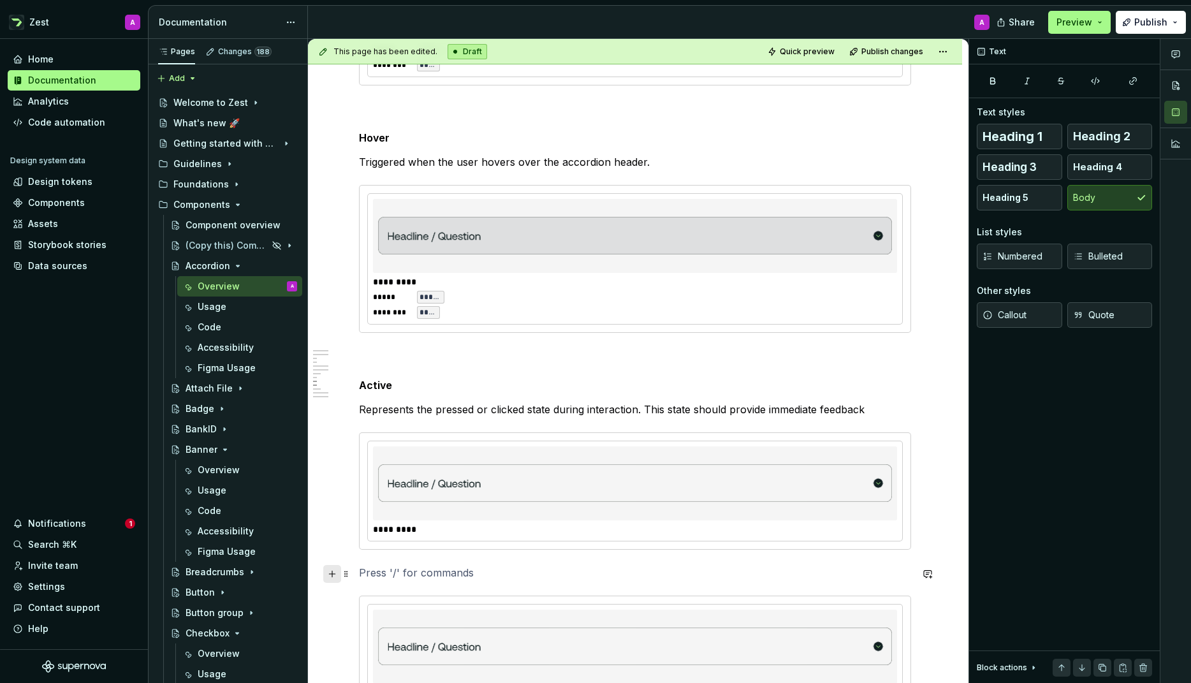
click at [335, 576] on button "button" at bounding box center [332, 574] width 18 height 18
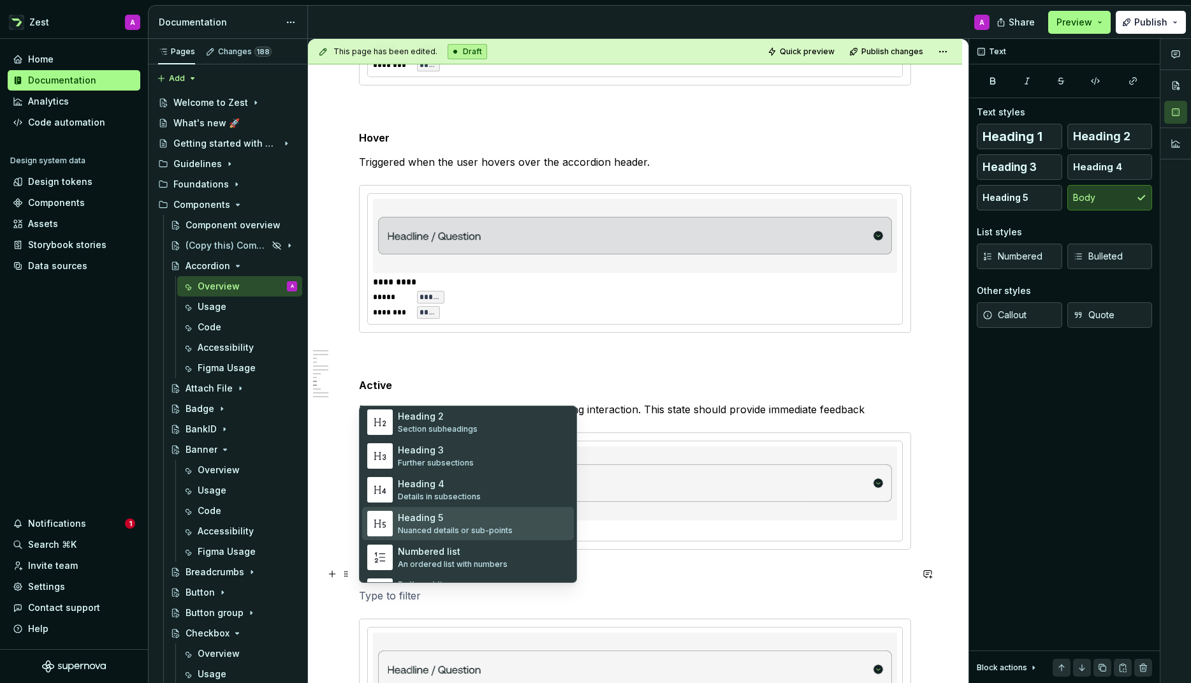
scroll to position [87, 0]
click at [420, 524] on div "Heading 5" at bounding box center [455, 519] width 115 height 13
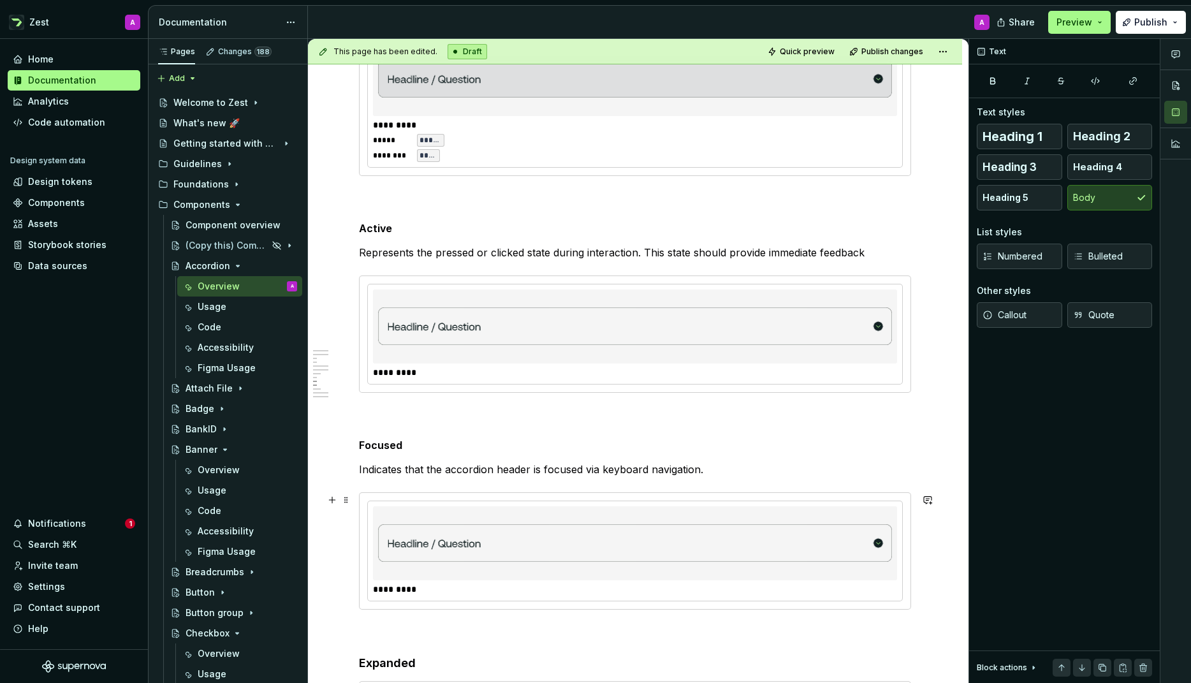
scroll to position [2010, 0]
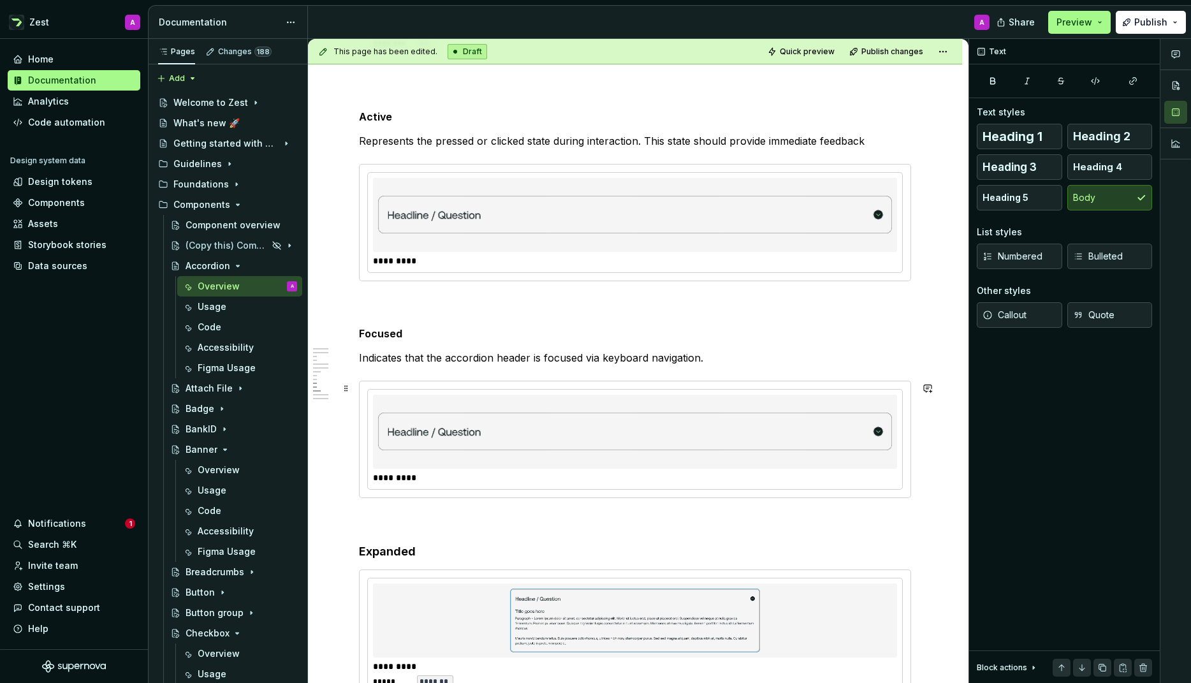
click at [504, 443] on img at bounding box center [635, 432] width 514 height 64
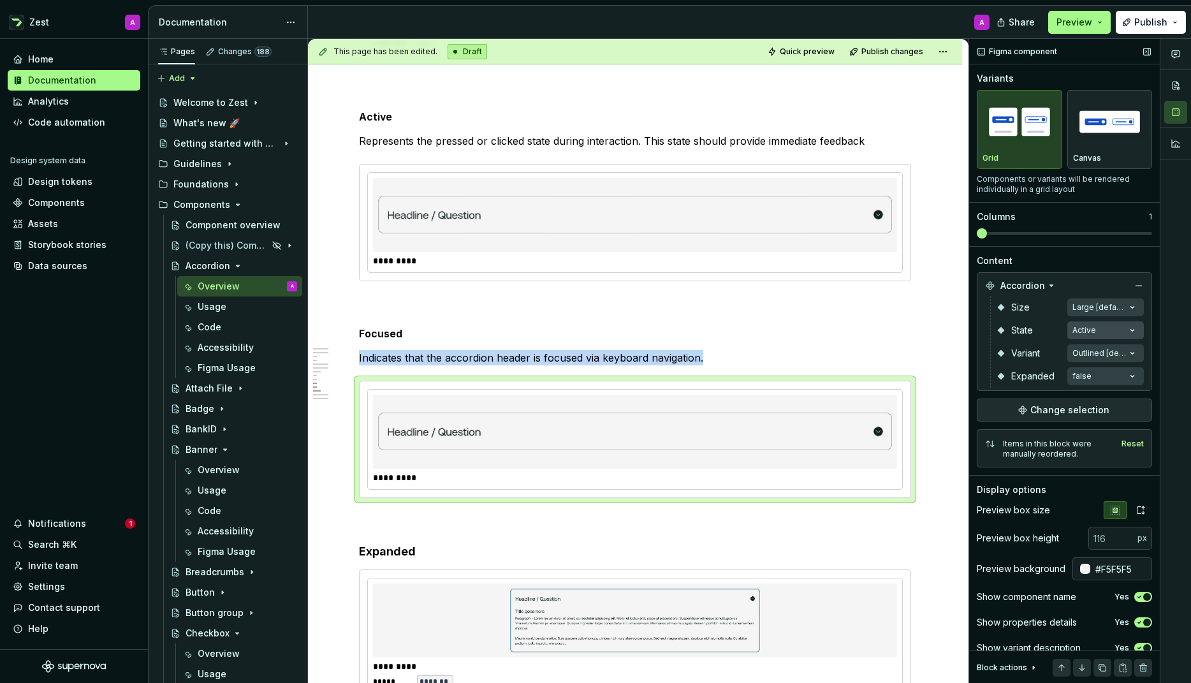
click at [1122, 327] on div "Comments Open comments No comments yet Select ‘Comment’ from the block context …" at bounding box center [1080, 361] width 222 height 645
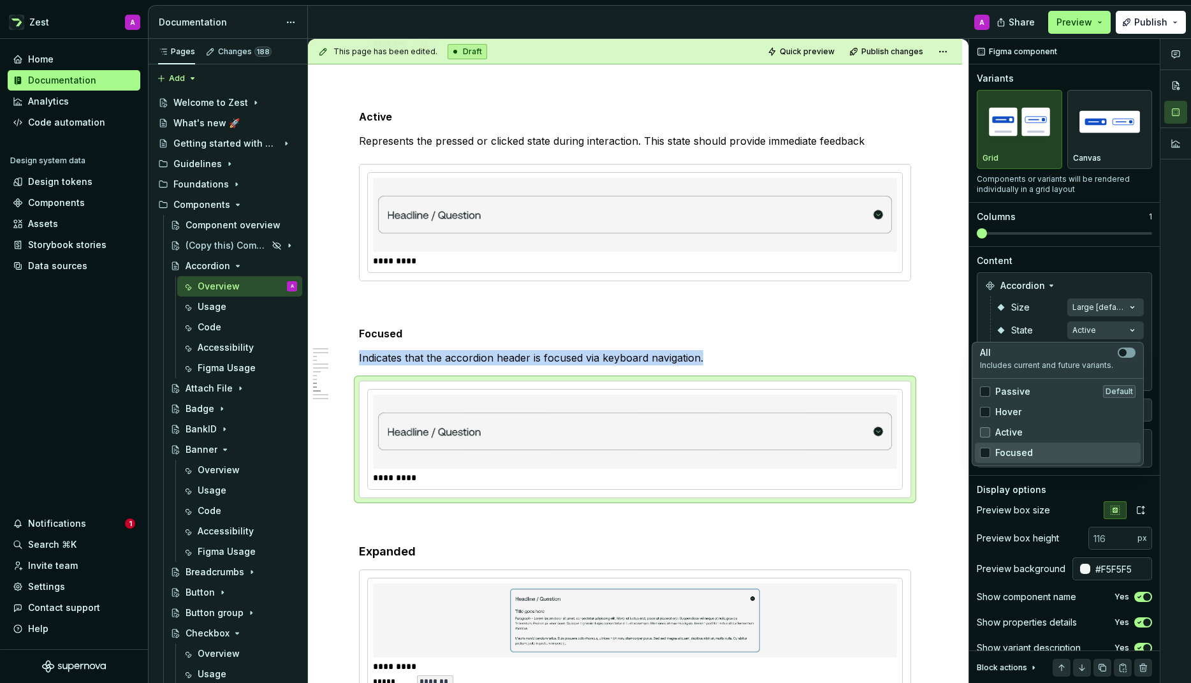
drag, startPoint x: 985, startPoint y: 452, endPoint x: 985, endPoint y: 435, distance: 17.2
click at [985, 451] on div at bounding box center [985, 453] width 10 height 10
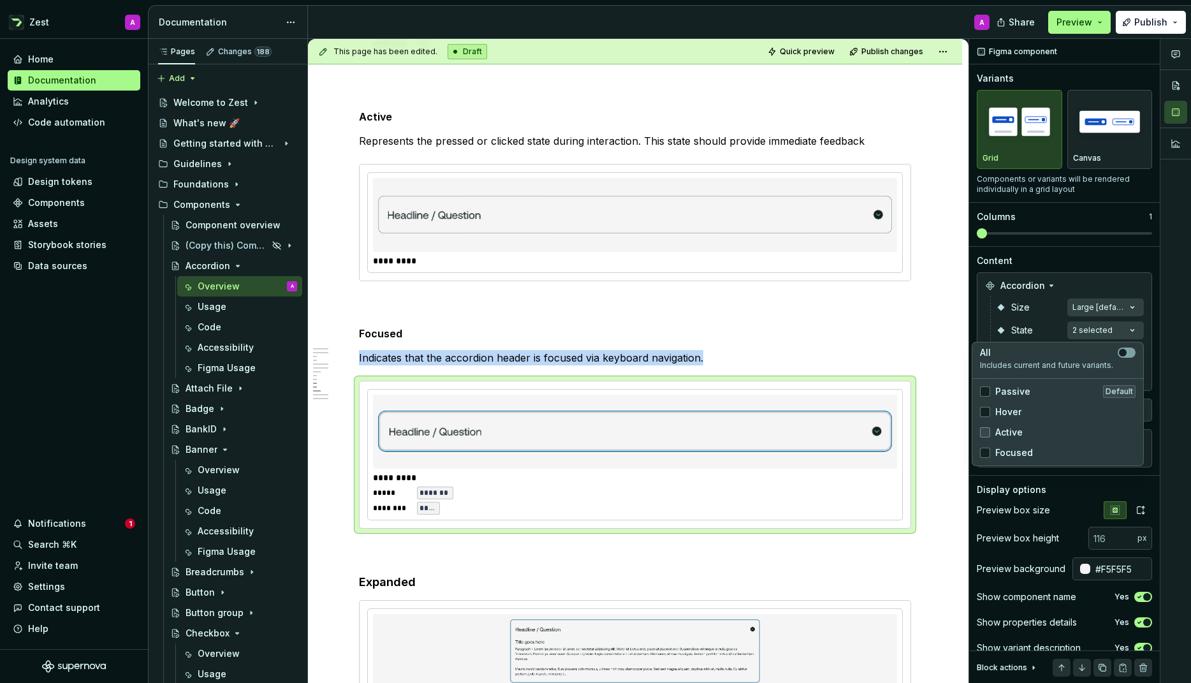
click at [985, 432] on icon at bounding box center [985, 432] width 0 height 0
click at [732, 304] on html "Zest A Home Documentation Analytics Code automation Design system data Design t…" at bounding box center [595, 341] width 1191 height 683
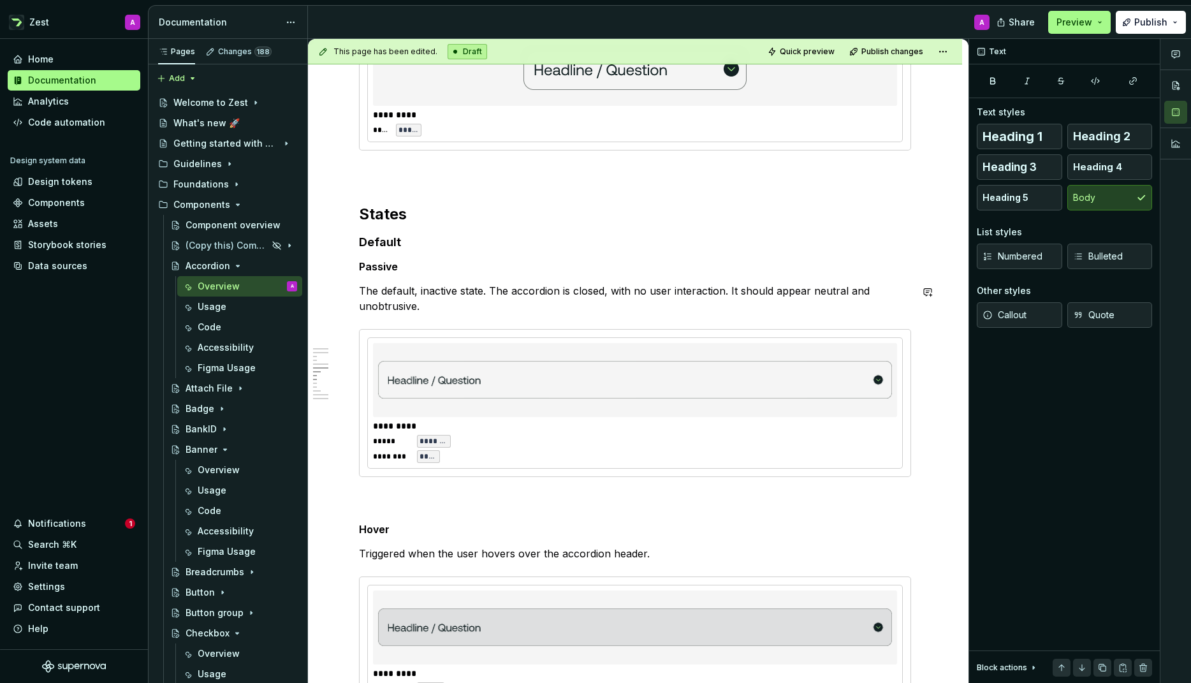
scroll to position [1295, 0]
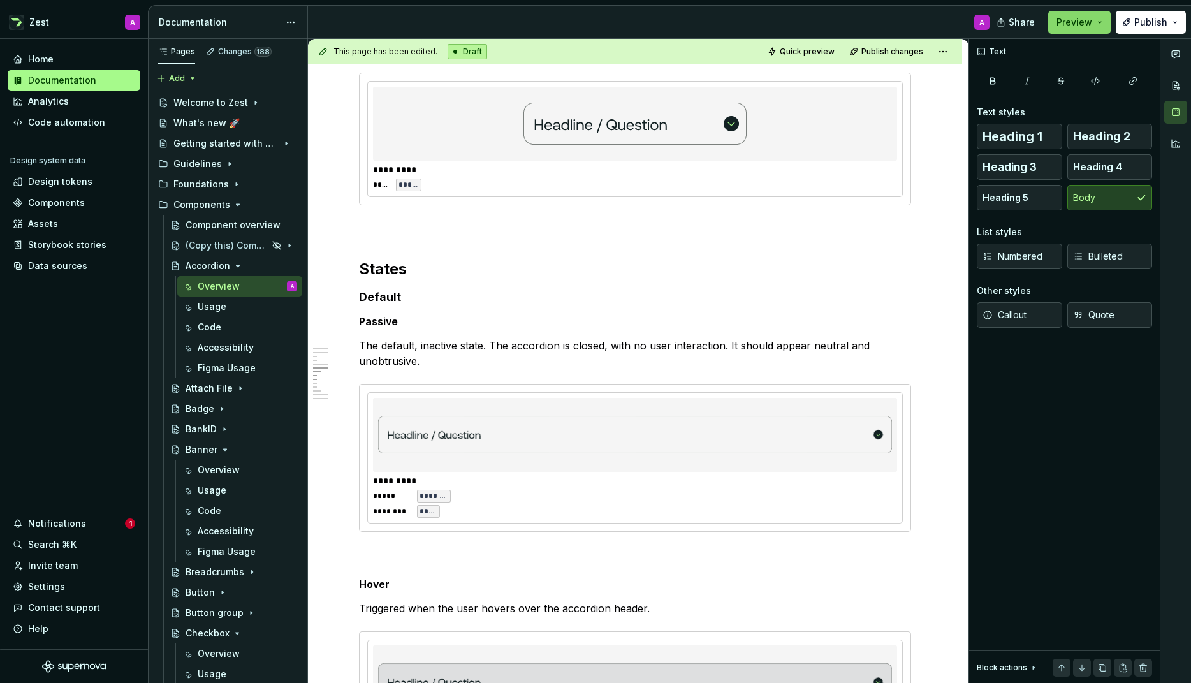
click at [1098, 21] on button "Preview" at bounding box center [1079, 22] width 62 height 23
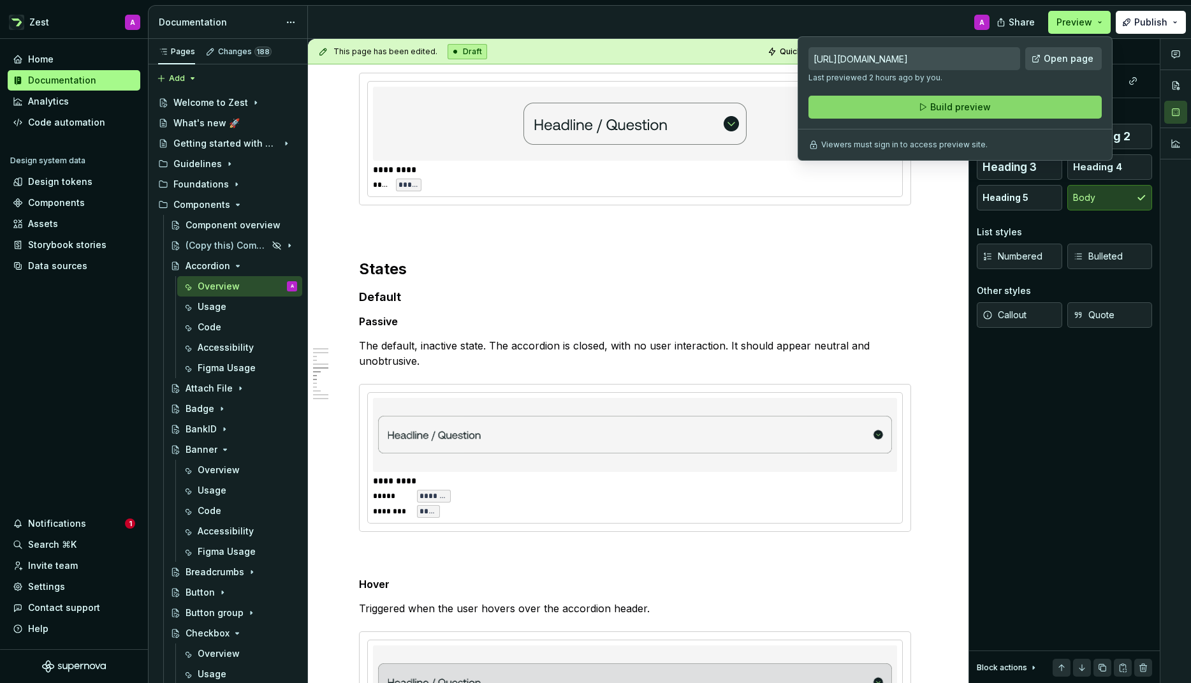
click at [1009, 101] on button "Build preview" at bounding box center [955, 107] width 293 height 23
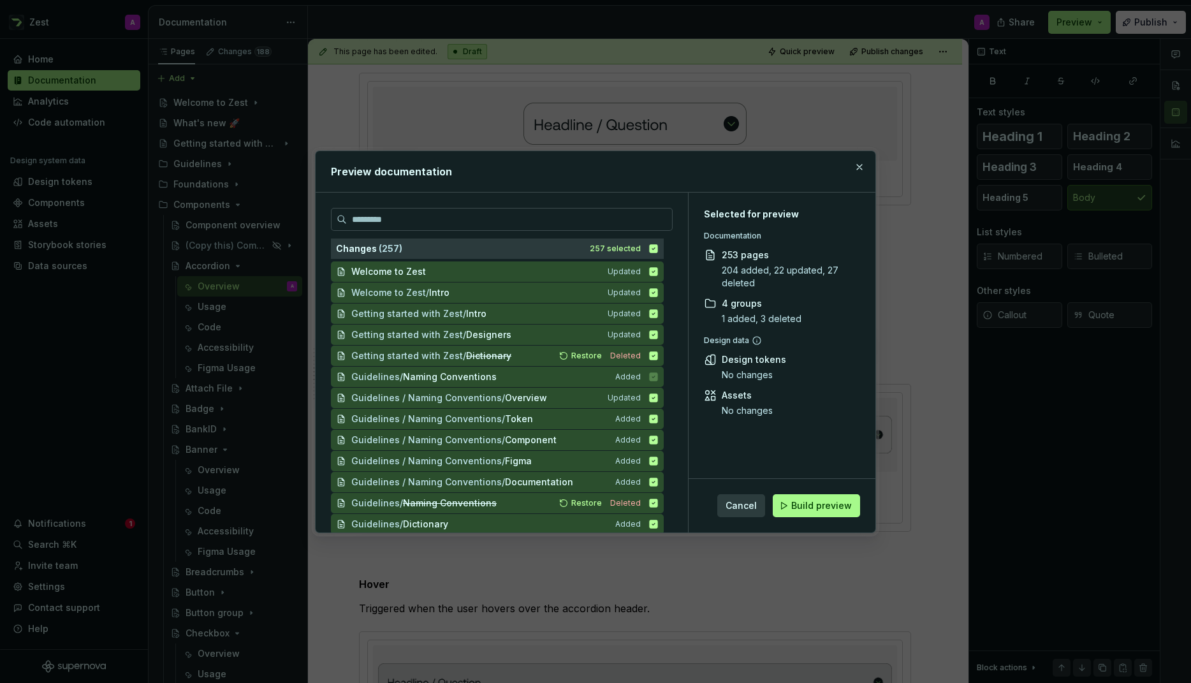
click at [818, 508] on span "Build preview" at bounding box center [821, 505] width 61 height 13
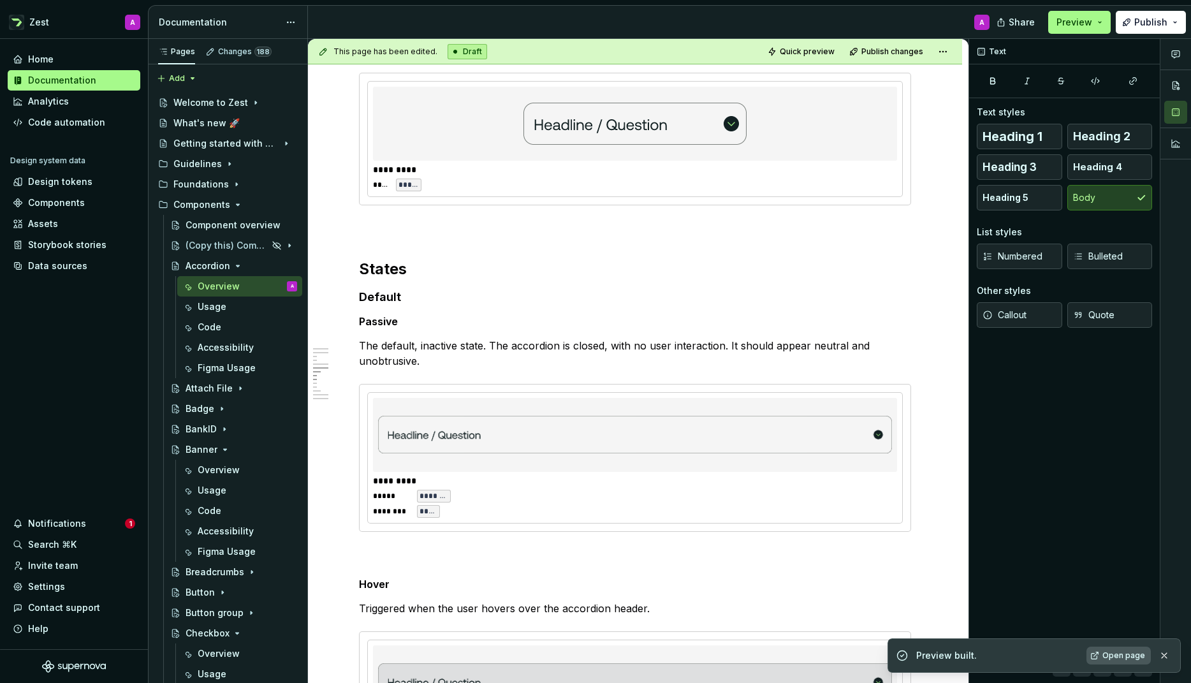
click at [1119, 658] on span "Open page" at bounding box center [1124, 655] width 43 height 10
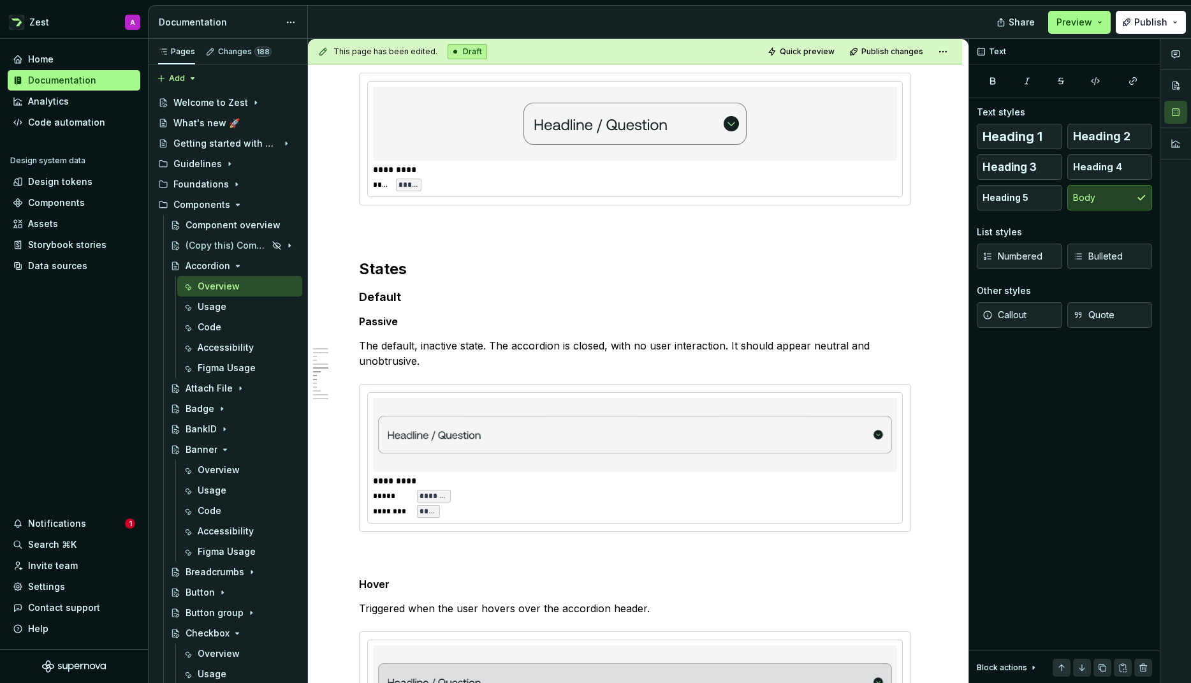
type textarea "*"
